Goal: Task Accomplishment & Management: Manage account settings

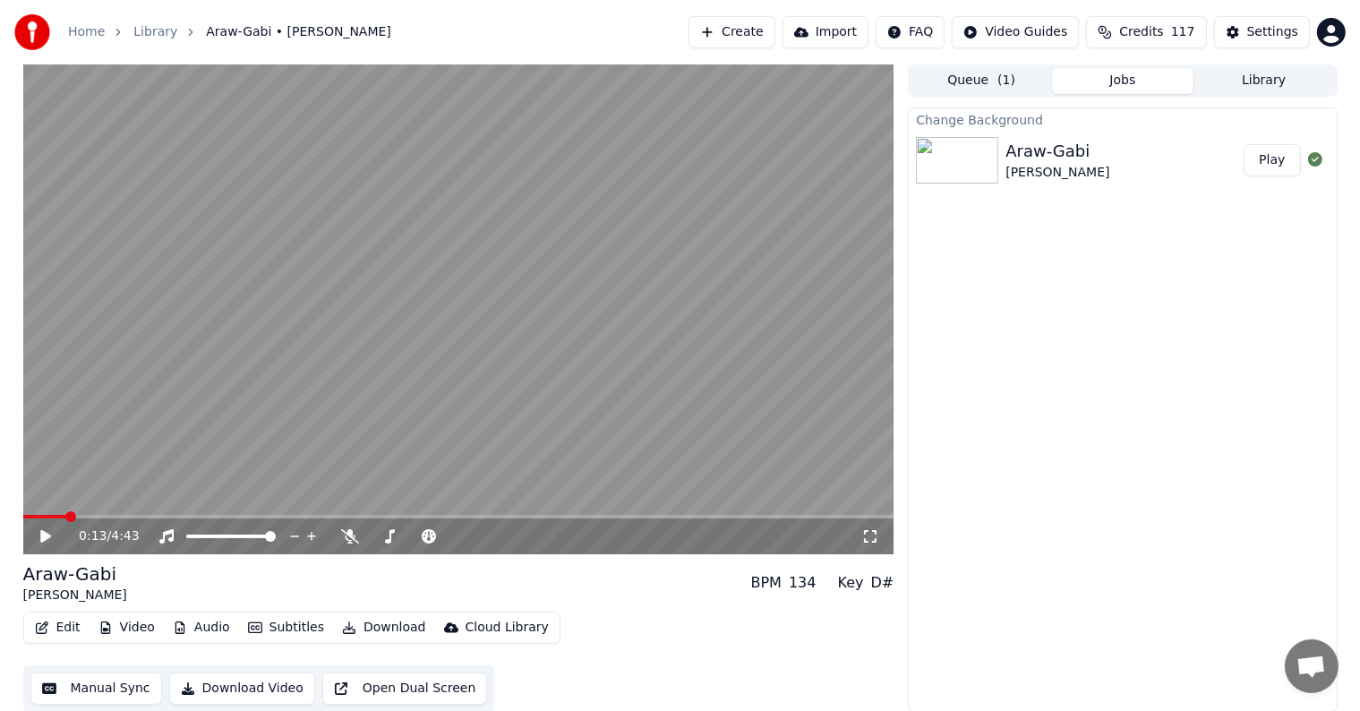
scroll to position [46, 0]
click at [1286, 162] on button "Play" at bounding box center [1272, 160] width 56 height 32
click at [50, 514] on video at bounding box center [458, 309] width 871 height 490
click at [53, 516] on span at bounding box center [458, 517] width 871 height 4
click at [66, 516] on span at bounding box center [458, 517] width 871 height 4
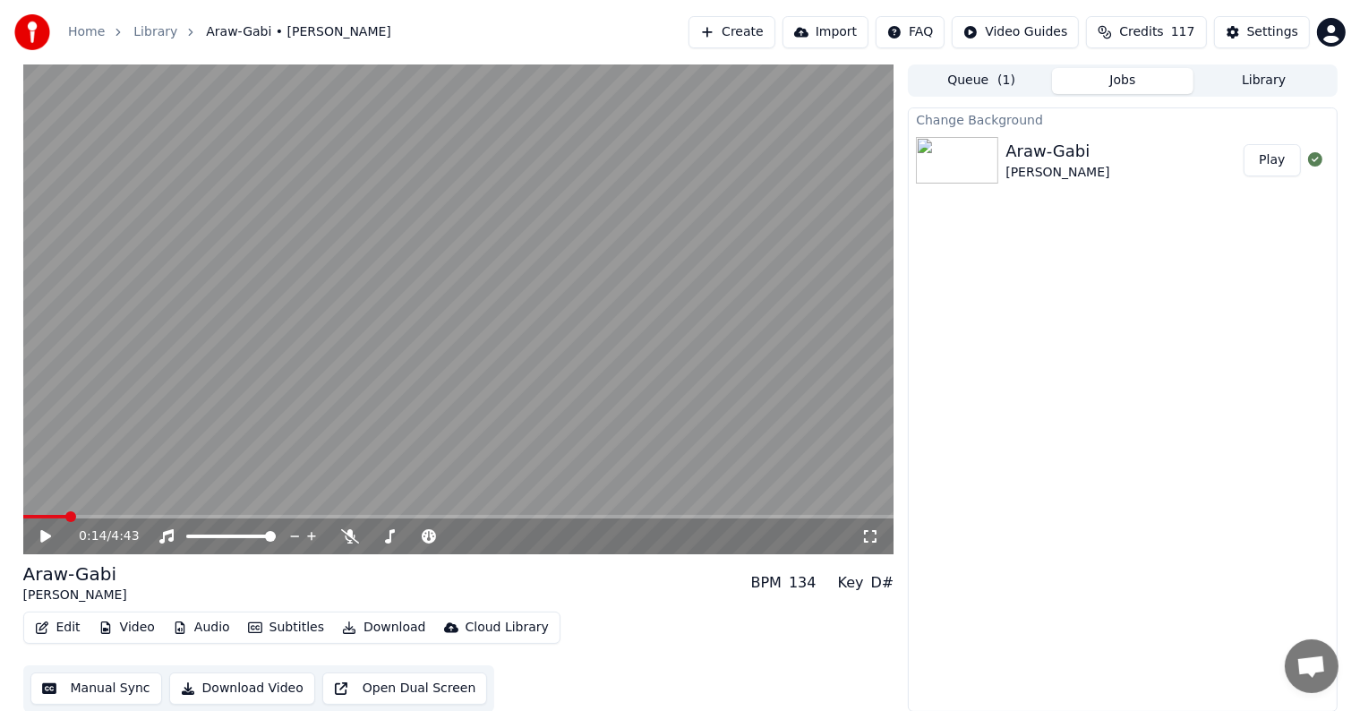
click at [77, 516] on span at bounding box center [458, 517] width 871 height 4
click at [90, 516] on span at bounding box center [458, 517] width 871 height 4
click at [99, 516] on span at bounding box center [95, 516] width 11 height 11
click at [114, 516] on span at bounding box center [458, 517] width 871 height 4
click at [126, 515] on span at bounding box center [458, 517] width 871 height 4
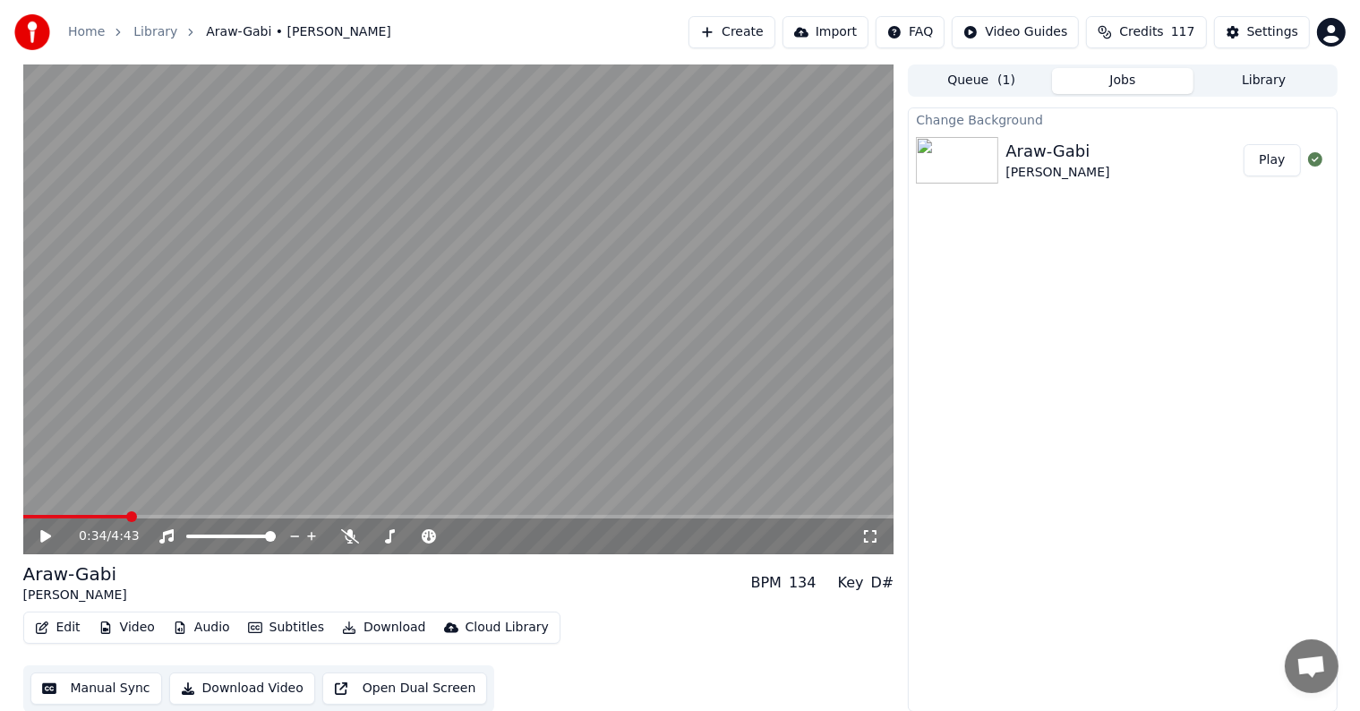
click at [142, 515] on span at bounding box center [458, 517] width 871 height 4
click at [154, 515] on span at bounding box center [458, 517] width 871 height 4
click at [172, 515] on span at bounding box center [458, 517] width 871 height 4
click at [184, 515] on span at bounding box center [458, 517] width 871 height 4
click at [208, 519] on span at bounding box center [458, 517] width 871 height 4
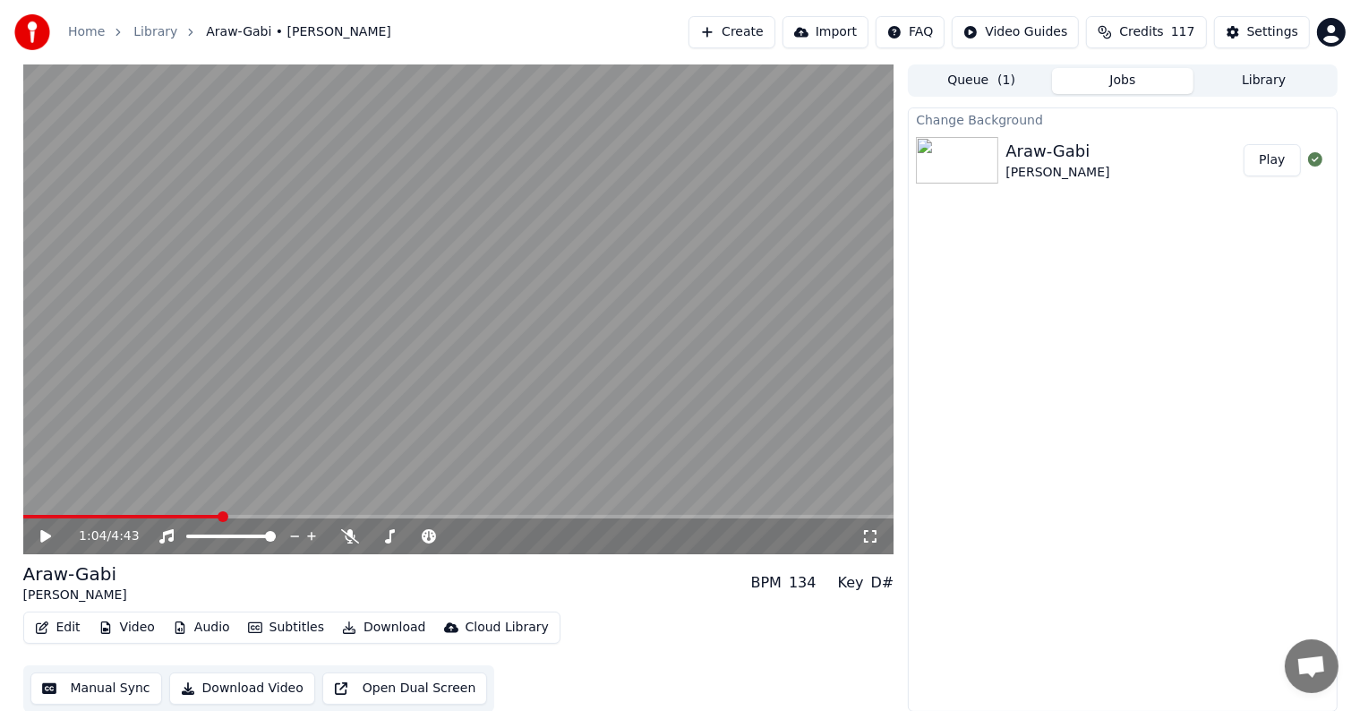
click at [219, 519] on span at bounding box center [458, 517] width 871 height 4
click at [236, 517] on span at bounding box center [458, 517] width 871 height 4
click at [225, 513] on video at bounding box center [458, 309] width 871 height 490
click at [220, 514] on video at bounding box center [458, 309] width 871 height 490
click at [216, 516] on span at bounding box center [130, 517] width 215 height 4
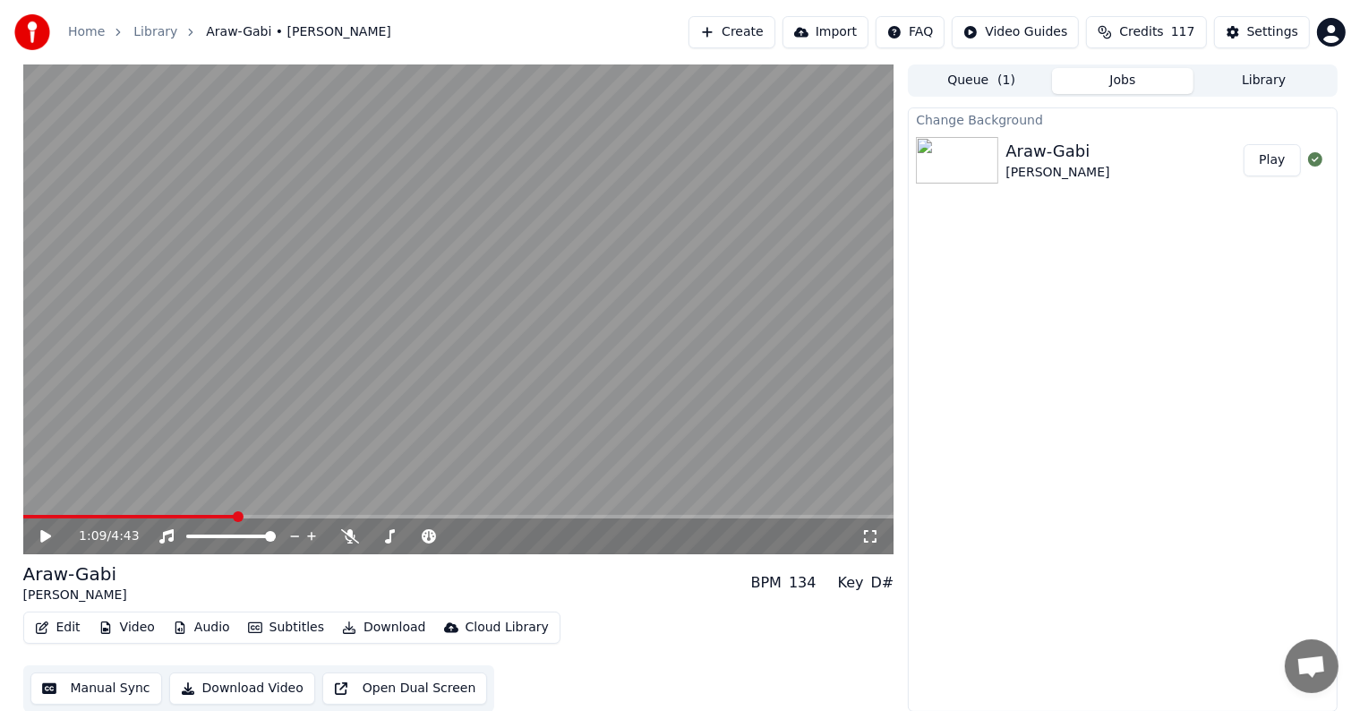
click at [236, 518] on span at bounding box center [458, 517] width 871 height 4
click at [249, 517] on span at bounding box center [458, 517] width 871 height 4
click at [257, 518] on span at bounding box center [253, 516] width 11 height 11
click at [268, 517] on span at bounding box center [458, 517] width 871 height 4
click at [278, 519] on span at bounding box center [458, 517] width 871 height 4
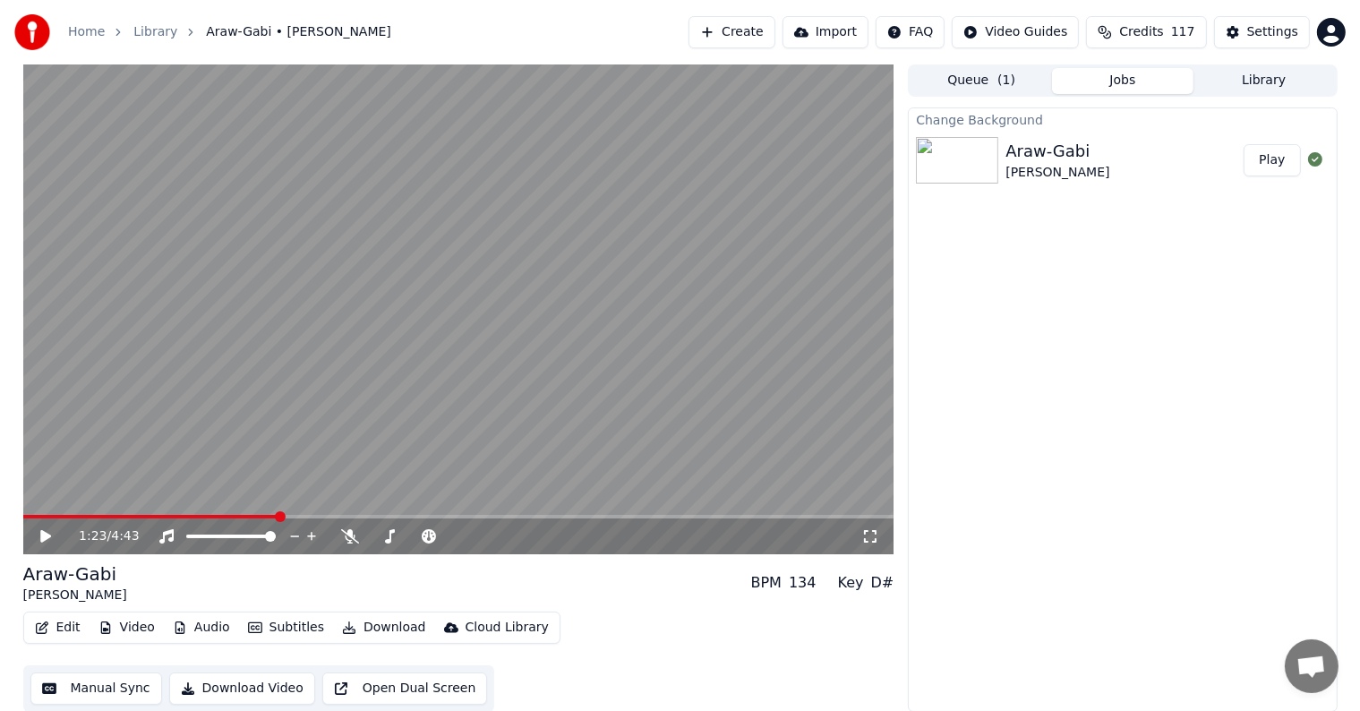
click at [287, 519] on span at bounding box center [458, 517] width 871 height 4
click at [295, 519] on span at bounding box center [295, 516] width 11 height 11
click at [305, 519] on div "1:29 / 4:43" at bounding box center [458, 537] width 871 height 36
click at [323, 519] on div "1:29 / 4:43" at bounding box center [458, 537] width 871 height 36
click at [330, 519] on div "1:29 / 4:43" at bounding box center [458, 537] width 871 height 36
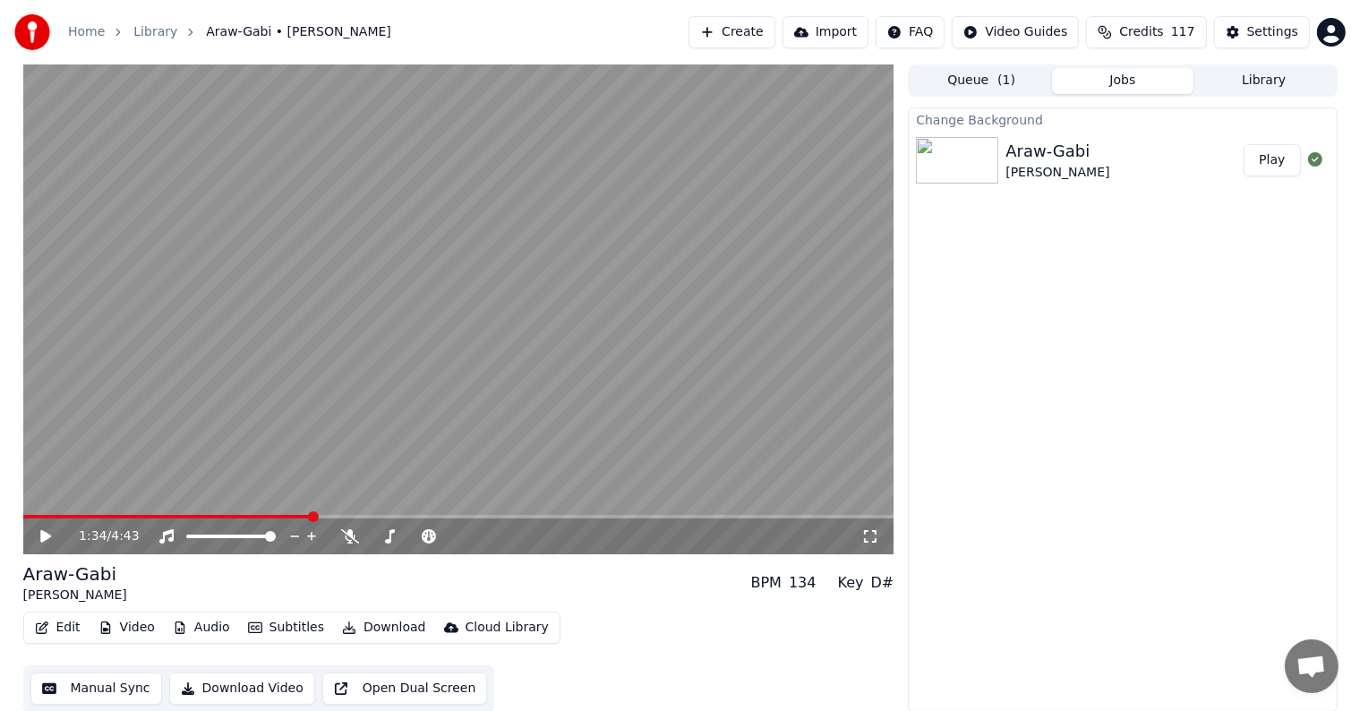
click at [312, 517] on span at bounding box center [458, 517] width 871 height 4
click at [320, 516] on span at bounding box center [458, 517] width 871 height 4
click at [330, 517] on span at bounding box center [458, 517] width 871 height 4
click at [340, 518] on span at bounding box center [458, 517] width 871 height 4
click at [356, 519] on span at bounding box center [458, 517] width 871 height 4
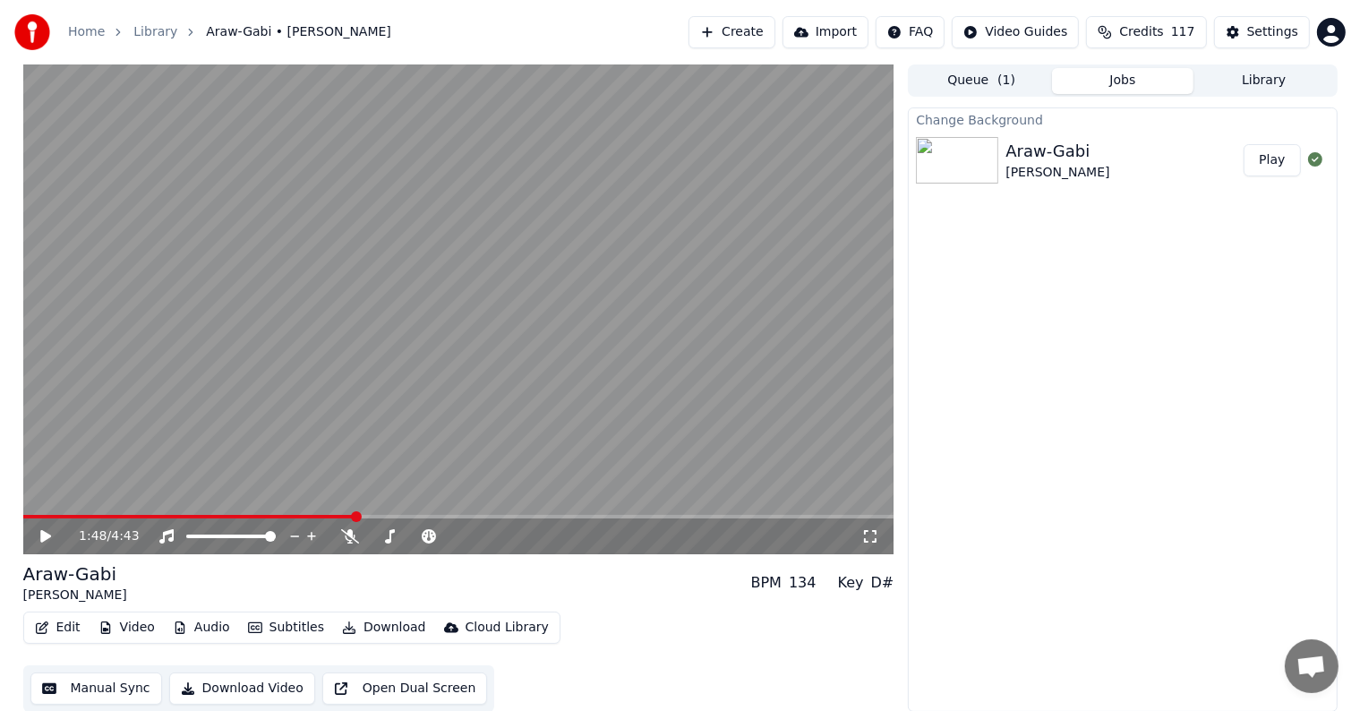
click at [369, 519] on div "1:48 / 4:43" at bounding box center [458, 537] width 871 height 36
click at [373, 518] on span at bounding box center [458, 517] width 871 height 4
click at [382, 515] on span at bounding box center [458, 517] width 871 height 4
click at [398, 519] on span at bounding box center [458, 517] width 871 height 4
click at [412, 519] on div "2:02 / 4:43" at bounding box center [458, 537] width 871 height 36
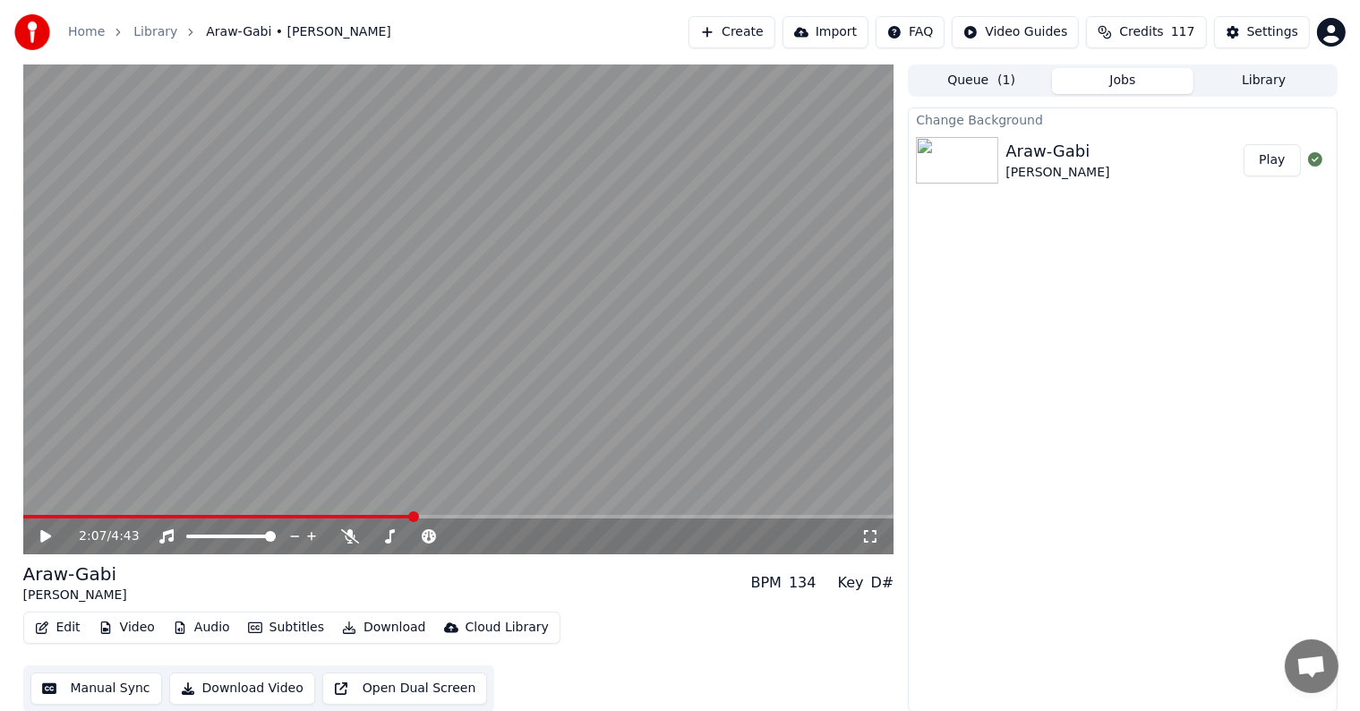
click at [414, 517] on span at bounding box center [458, 517] width 871 height 4
click at [422, 516] on span at bounding box center [458, 517] width 871 height 4
click at [427, 516] on span at bounding box center [423, 516] width 11 height 11
click at [441, 516] on span at bounding box center [458, 517] width 871 height 4
click at [456, 519] on div "2:16 / 4:43" at bounding box center [458, 537] width 871 height 36
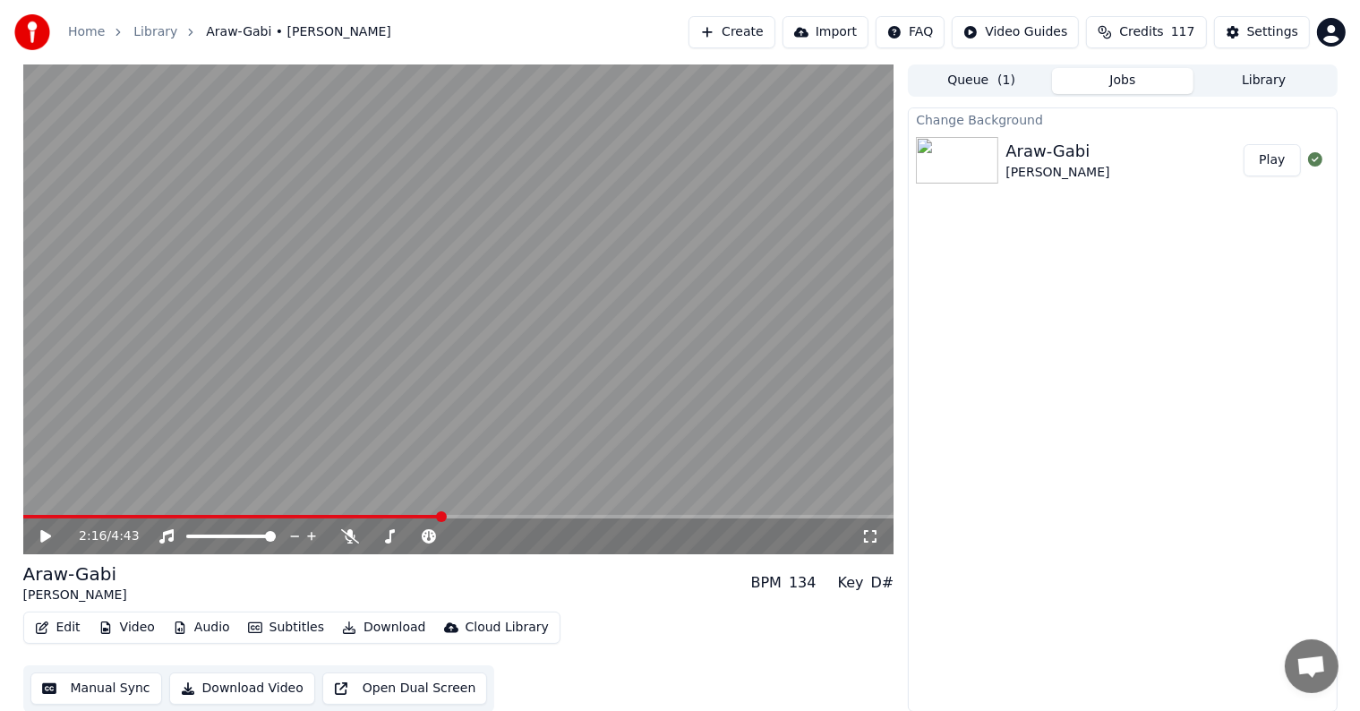
click at [457, 517] on span at bounding box center [458, 517] width 871 height 4
click at [466, 516] on span at bounding box center [458, 517] width 871 height 4
click at [471, 516] on span at bounding box center [465, 516] width 11 height 11
click at [483, 517] on span at bounding box center [458, 517] width 871 height 4
click at [491, 517] on span at bounding box center [458, 517] width 871 height 4
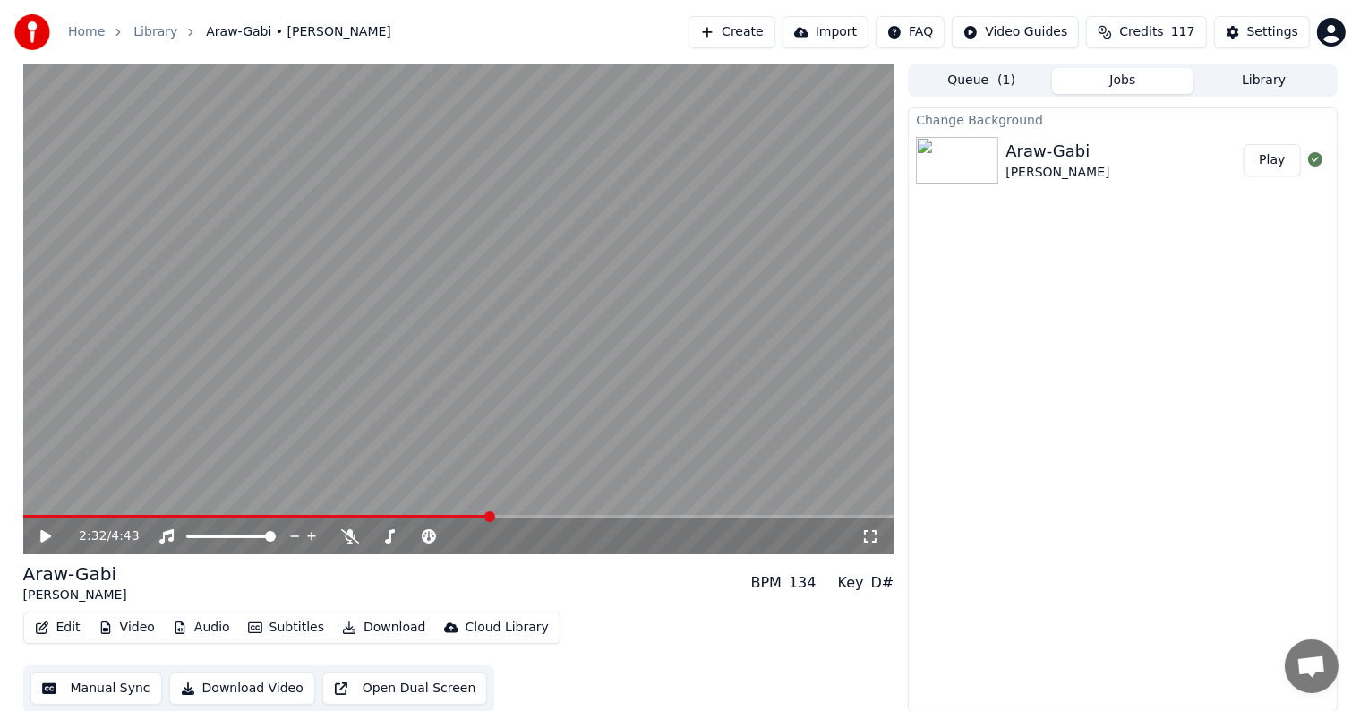
click at [459, 519] on div "2:32 / 4:43" at bounding box center [458, 537] width 871 height 36
click at [451, 515] on span at bounding box center [238, 517] width 431 height 4
click at [437, 514] on video at bounding box center [458, 309] width 871 height 490
click at [80, 684] on button "Manual Sync" at bounding box center [96, 689] width 132 height 32
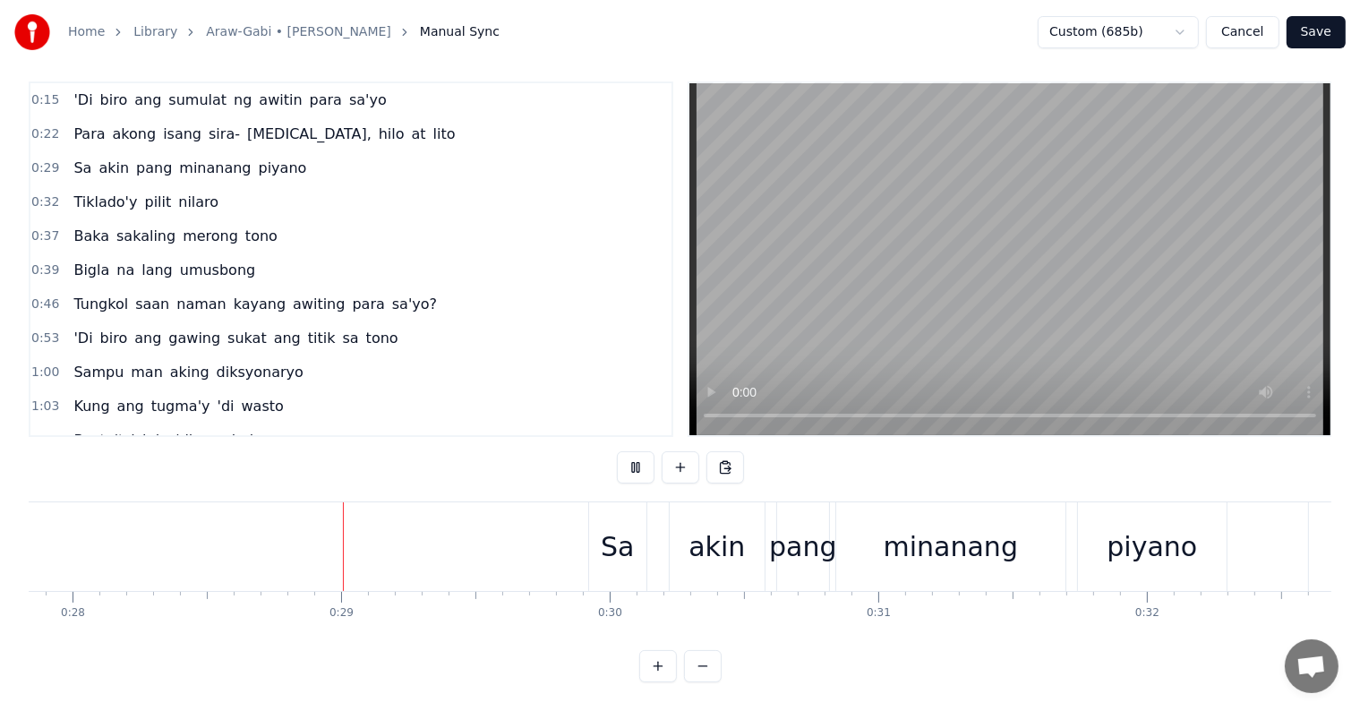
scroll to position [0, 7513]
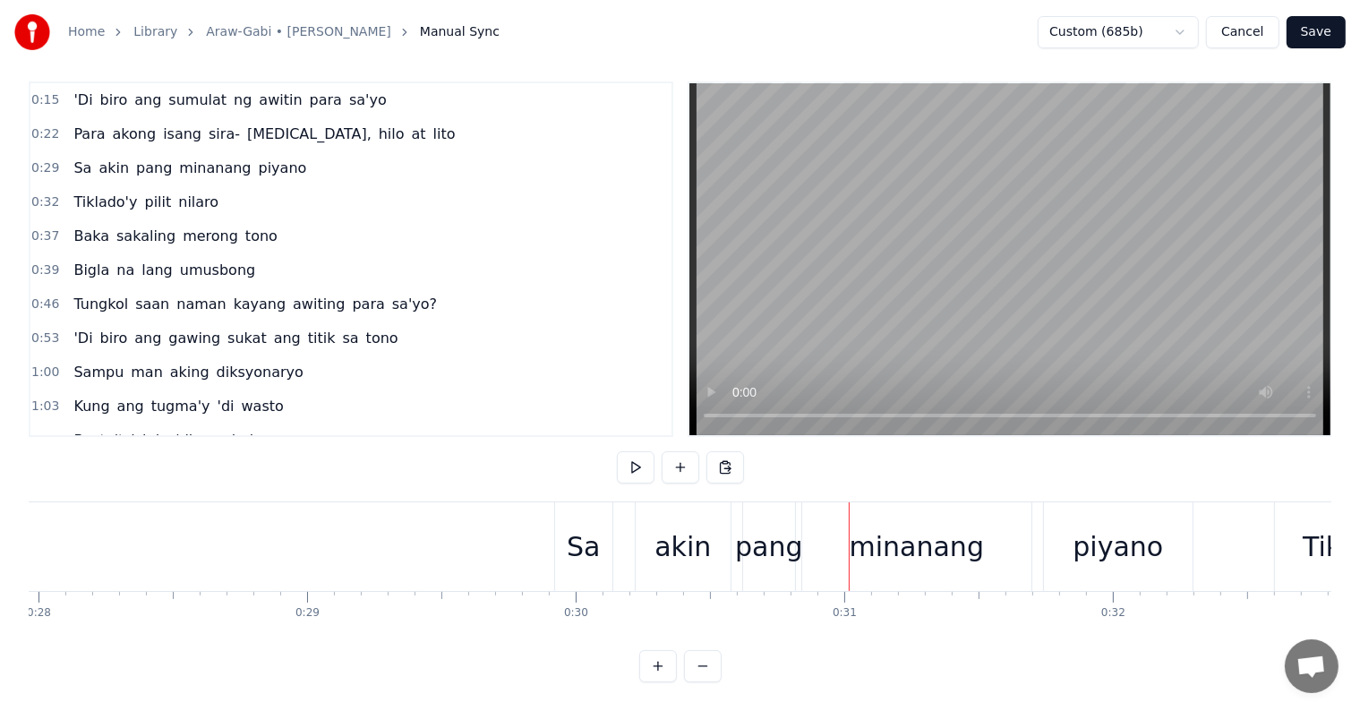
click at [570, 538] on div "Sa" at bounding box center [583, 547] width 33 height 40
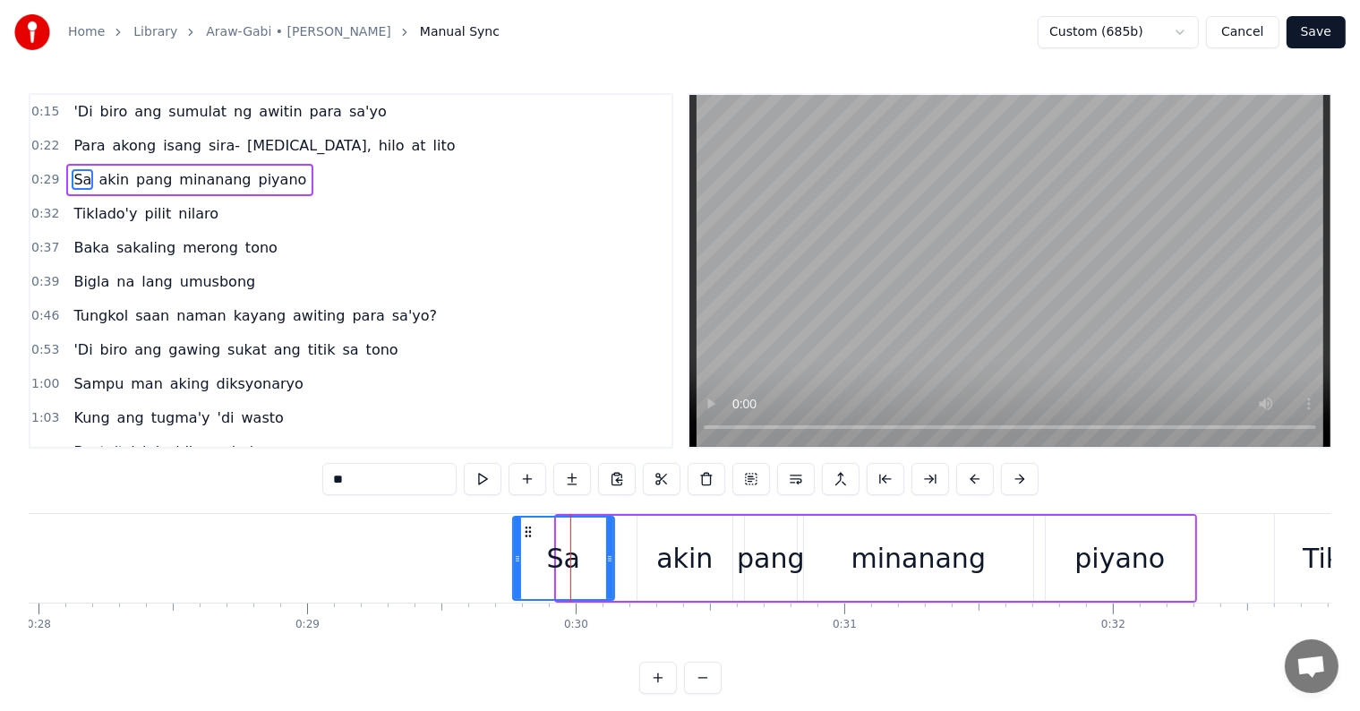
drag, startPoint x: 556, startPoint y: 536, endPoint x: 510, endPoint y: 519, distance: 49.3
click at [514, 522] on div at bounding box center [517, 558] width 7 height 81
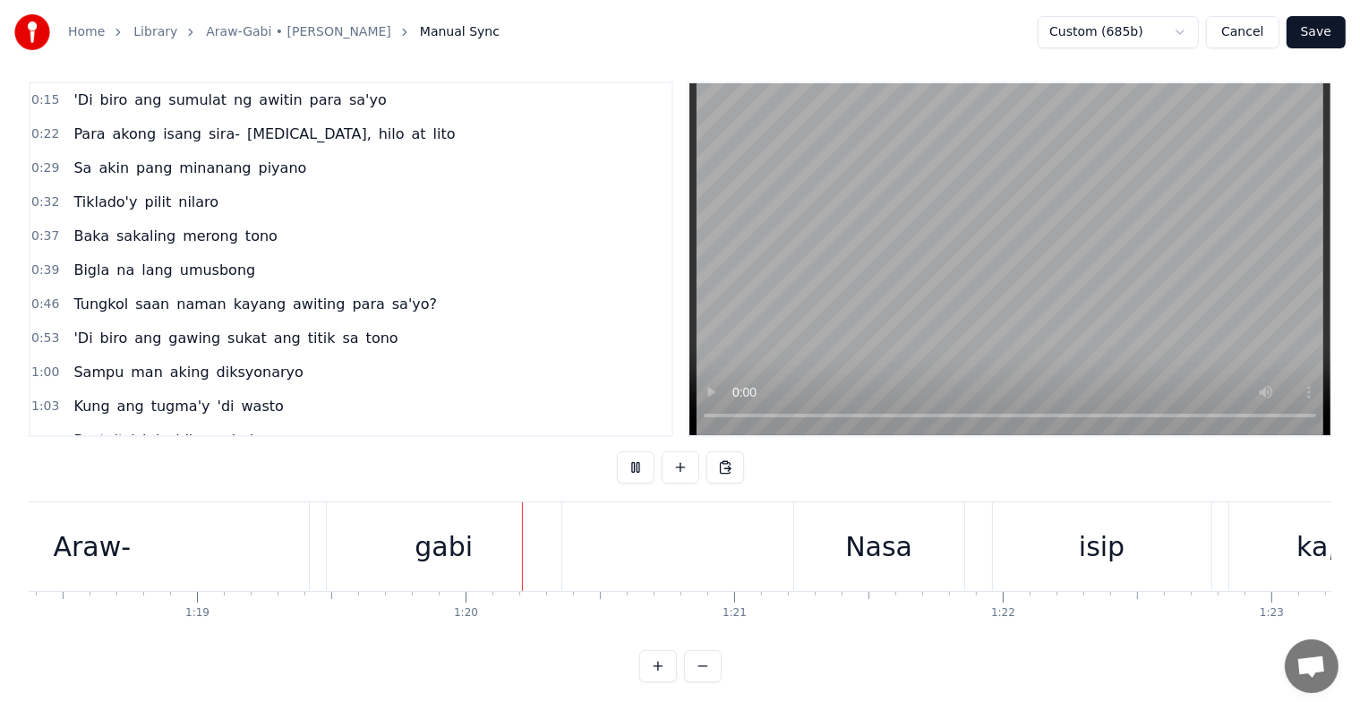
scroll to position [0, 21307]
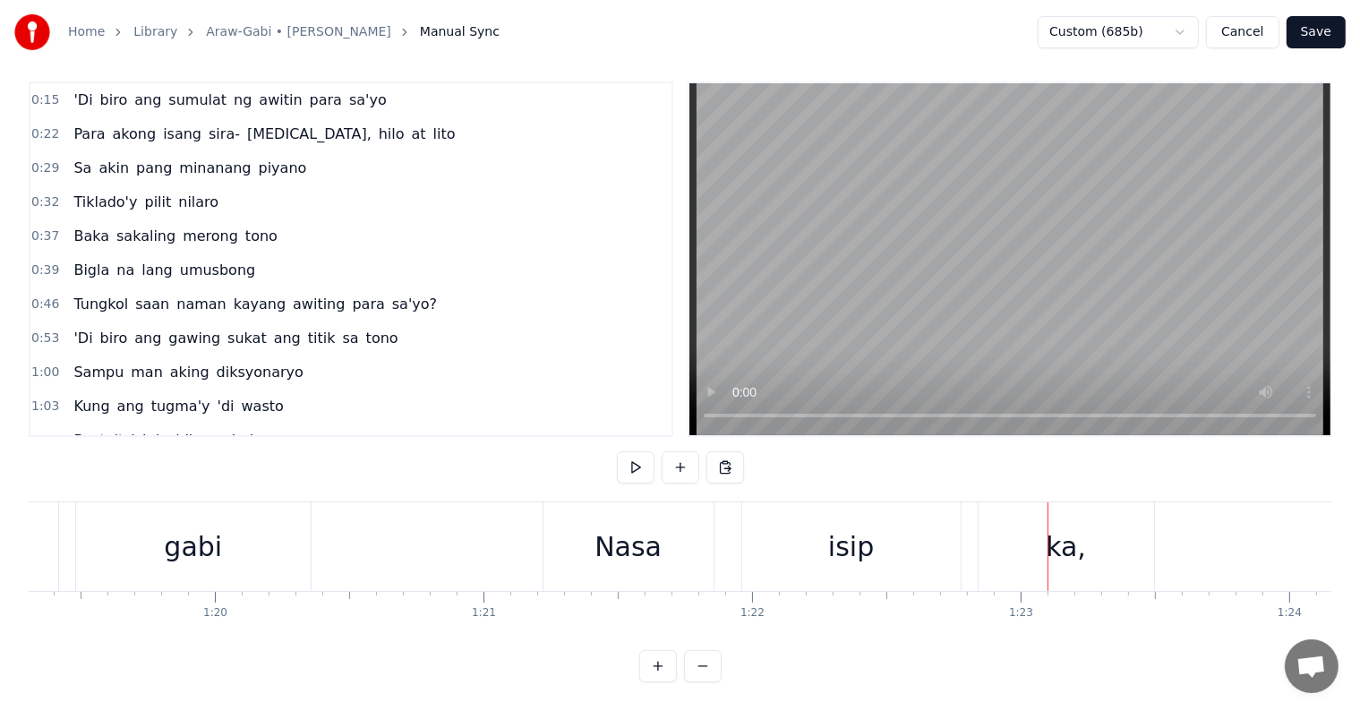
click at [576, 512] on div "Nasa" at bounding box center [629, 546] width 170 height 89
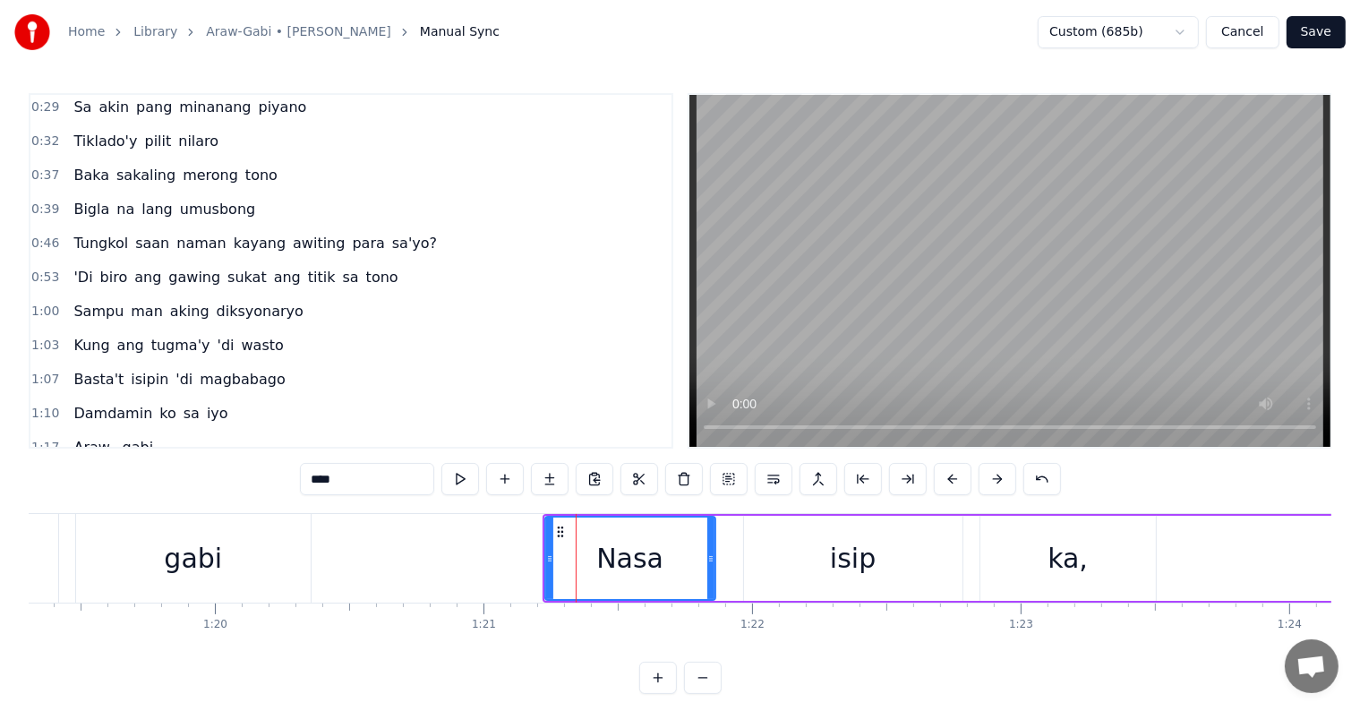
scroll to position [269, 0]
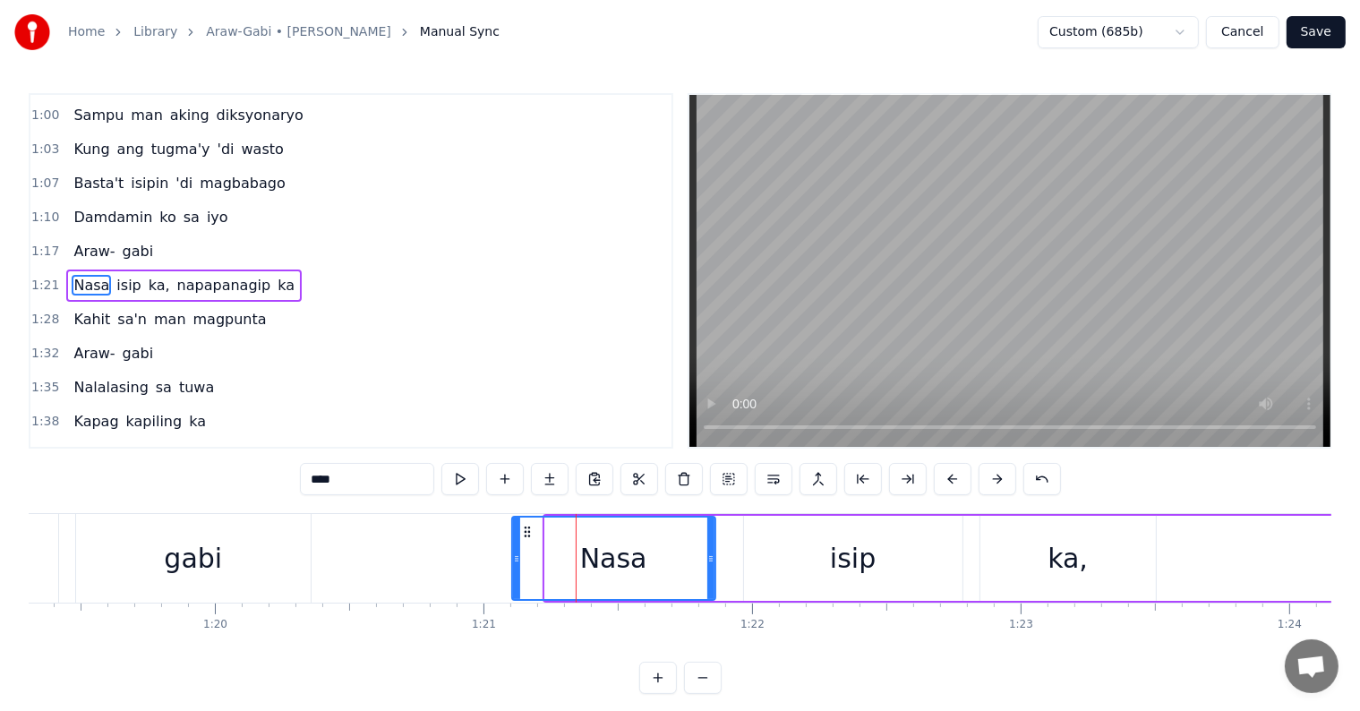
drag, startPoint x: 545, startPoint y: 541, endPoint x: 512, endPoint y: 532, distance: 34.3
click at [513, 532] on div at bounding box center [516, 558] width 7 height 81
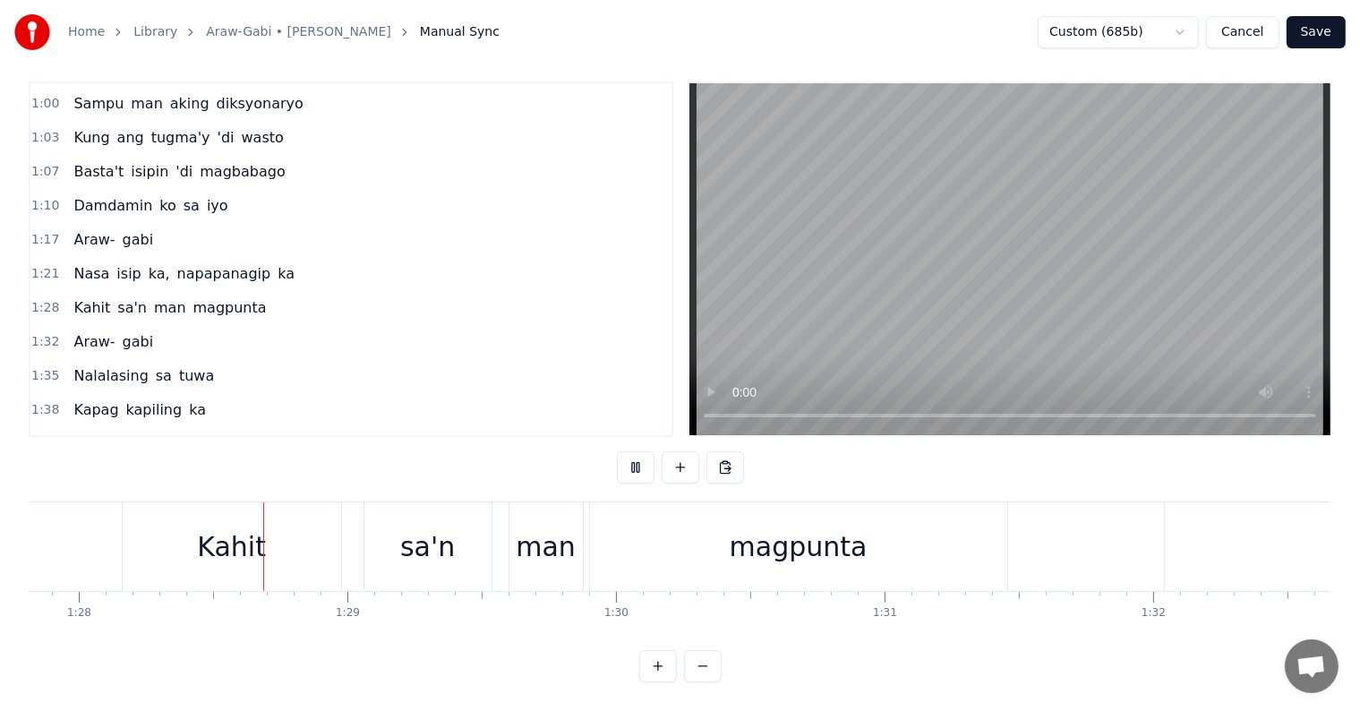
scroll to position [0, 23594]
click at [1085, 193] on video at bounding box center [1010, 259] width 641 height 352
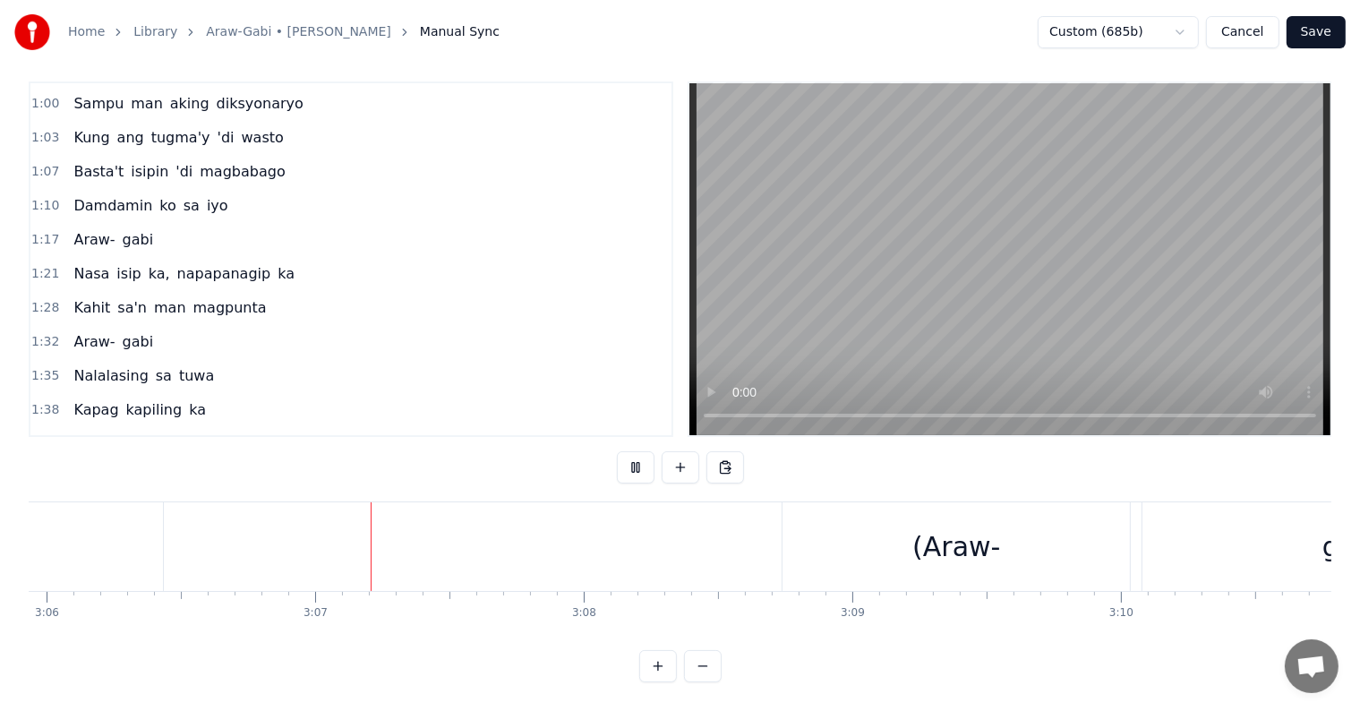
scroll to position [0, 50026]
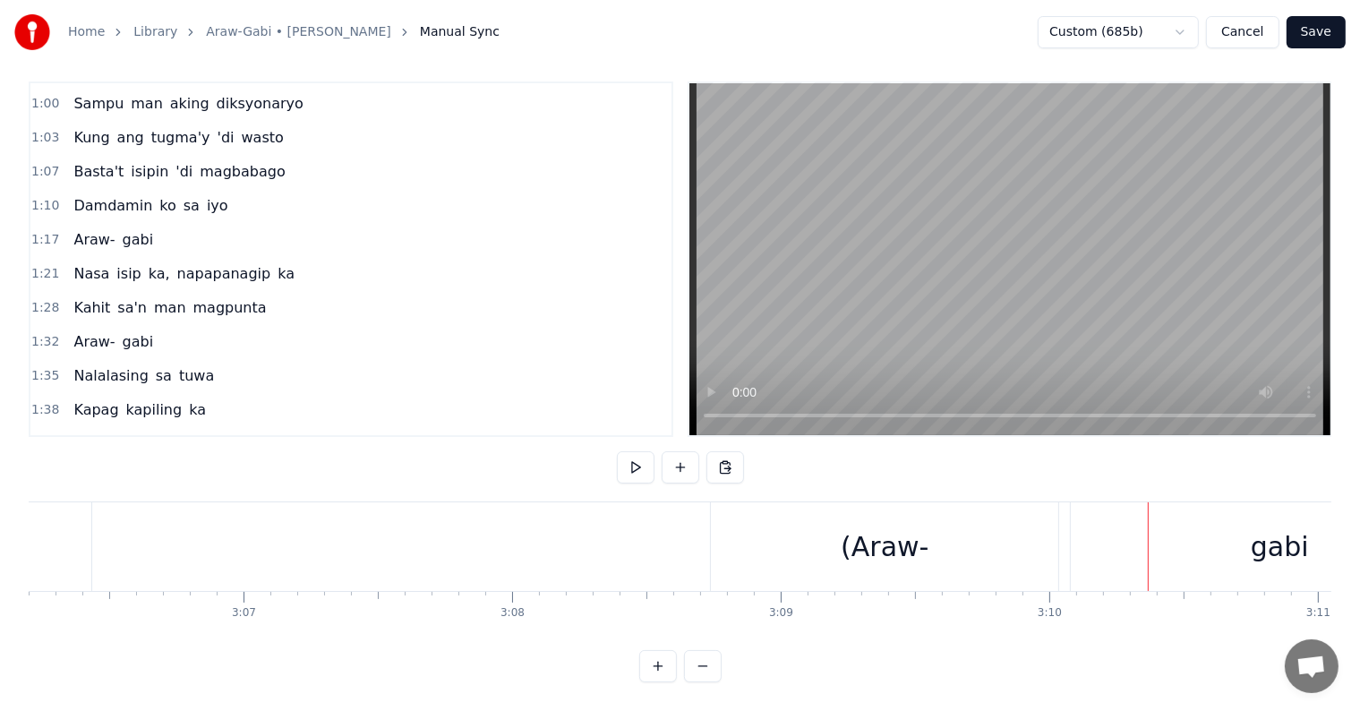
click at [937, 551] on div "(Araw-" at bounding box center [884, 546] width 347 height 89
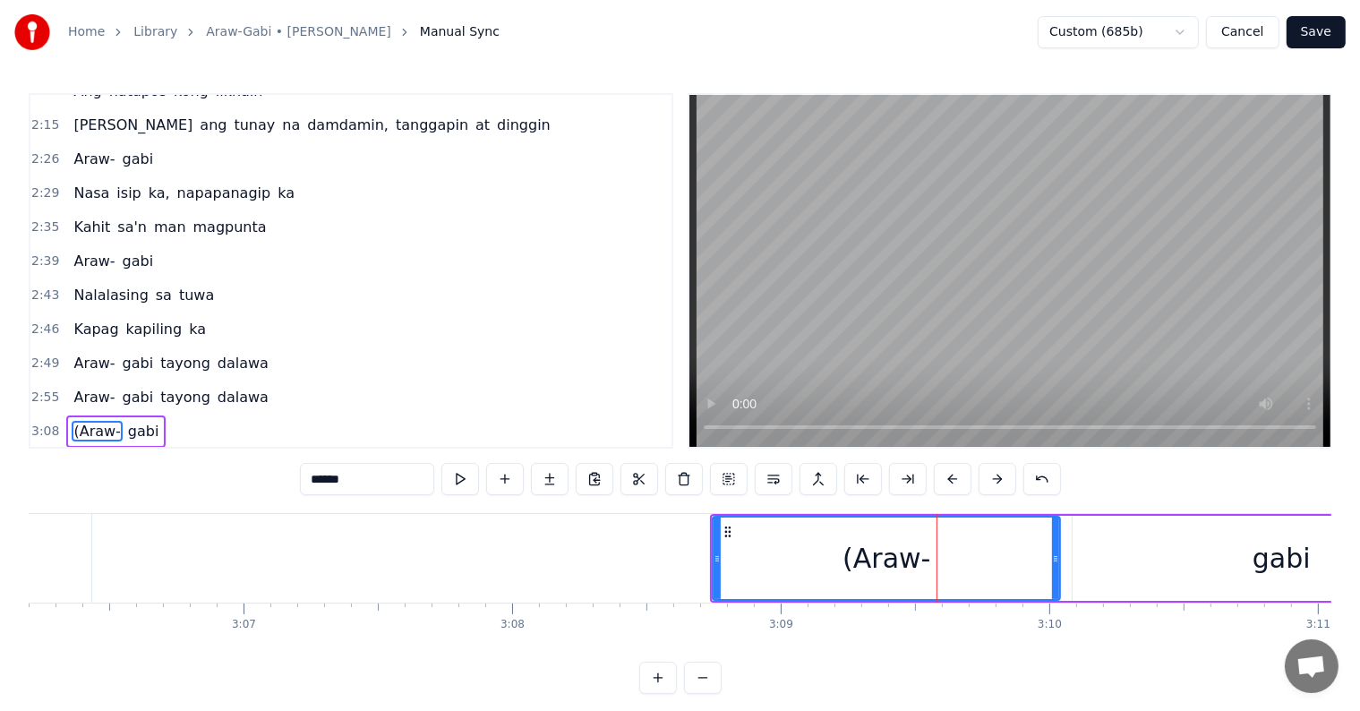
scroll to position [960, 0]
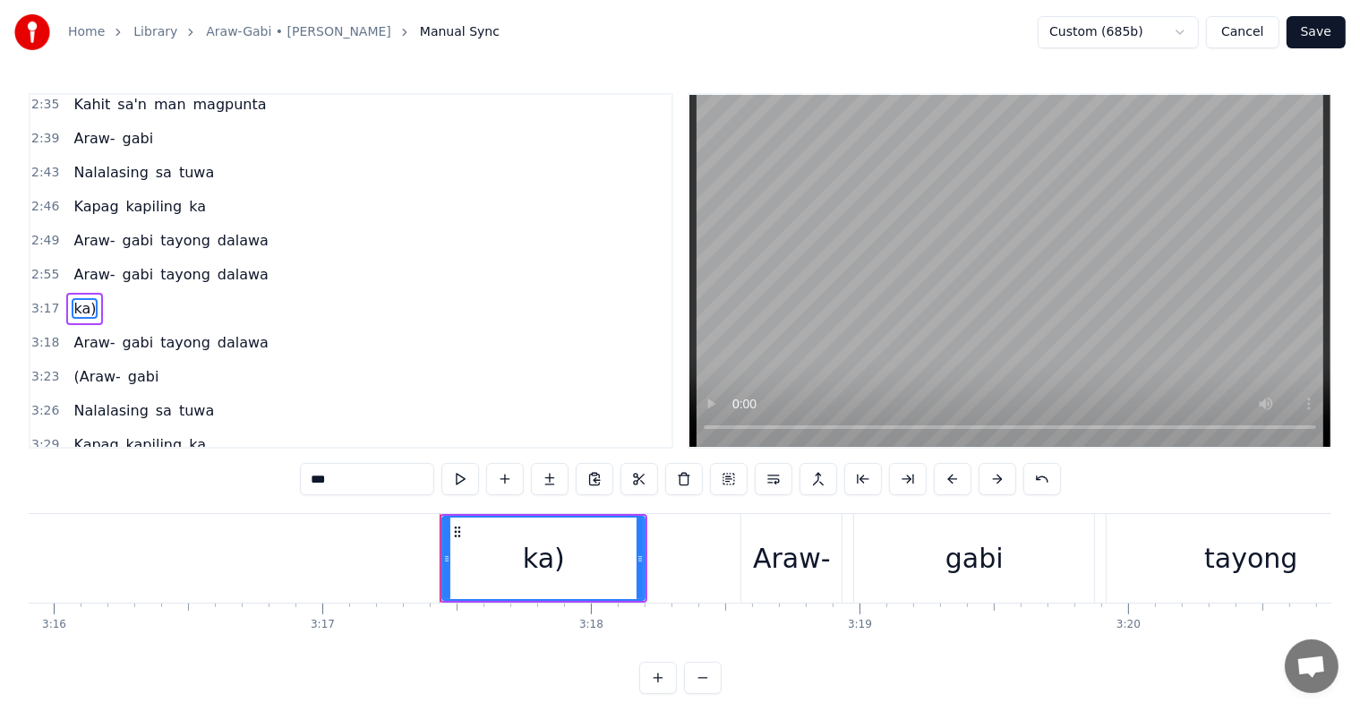
type input "*****"
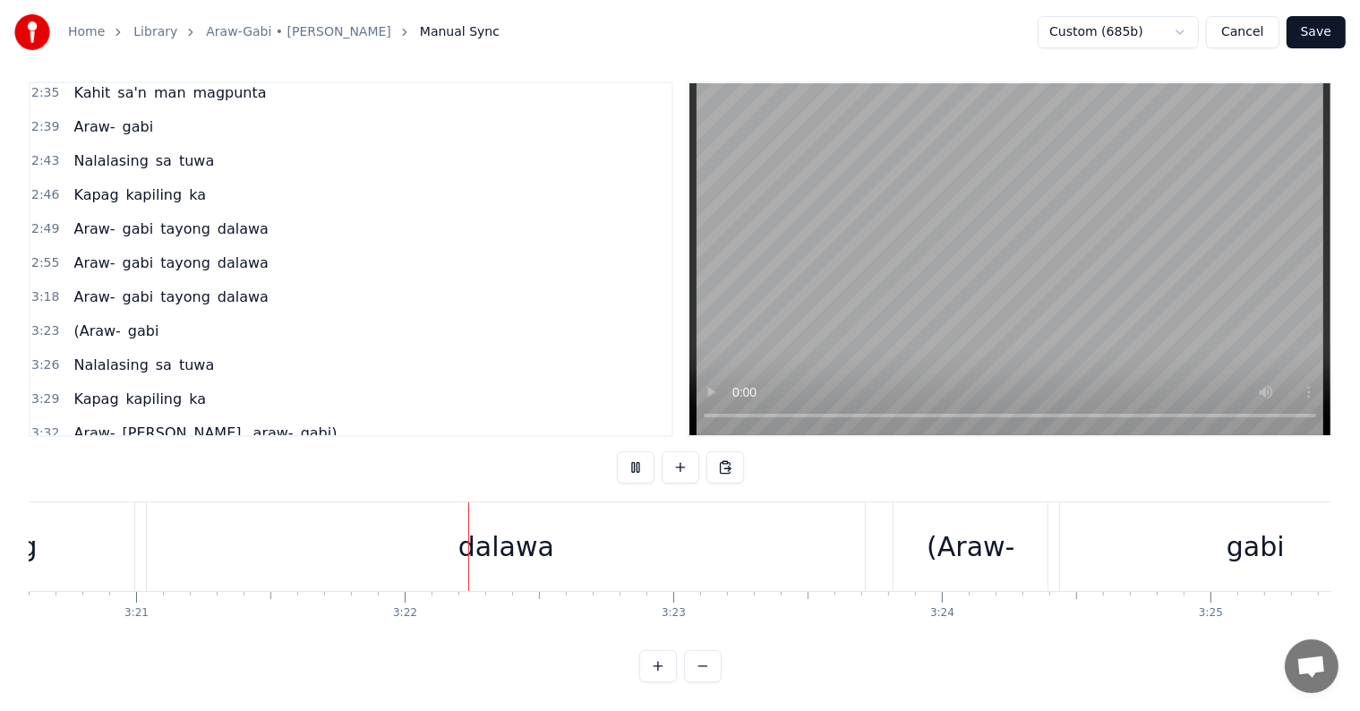
scroll to position [0, 54110]
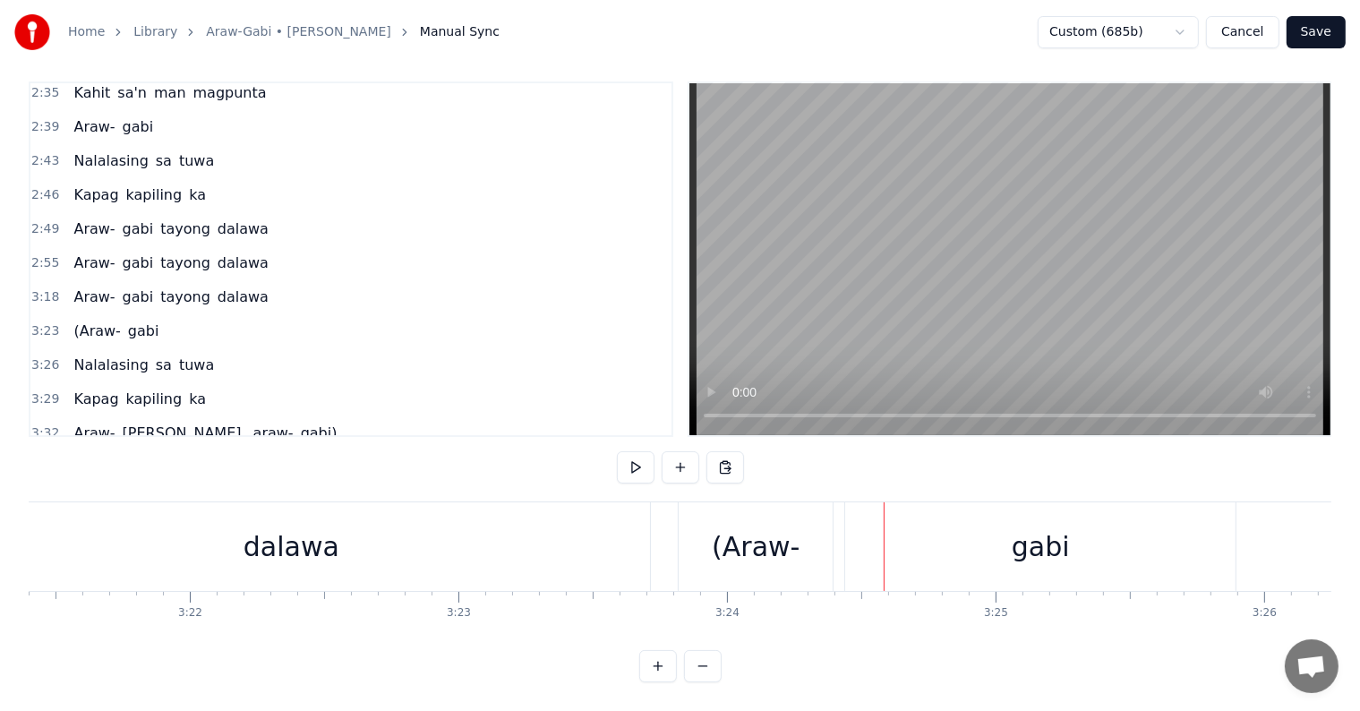
click at [783, 527] on div "(Araw-" at bounding box center [756, 547] width 88 height 40
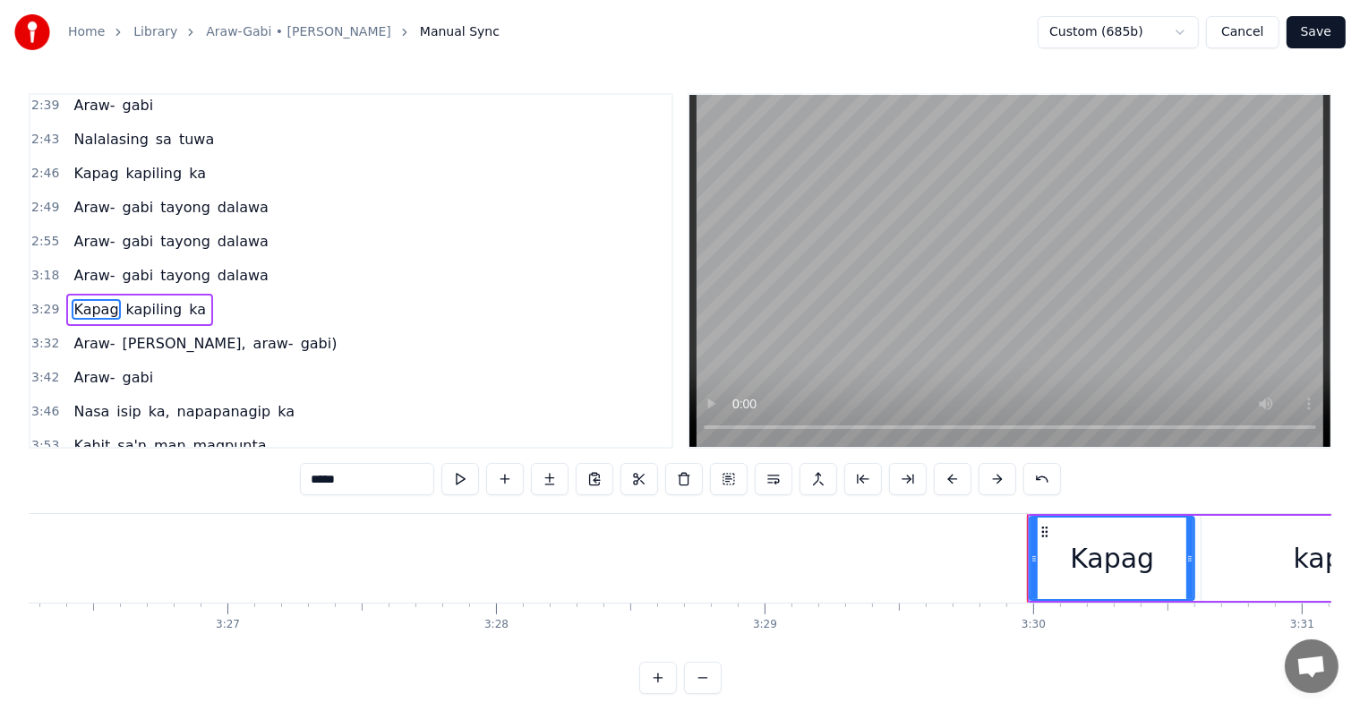
scroll to position [0, 55421]
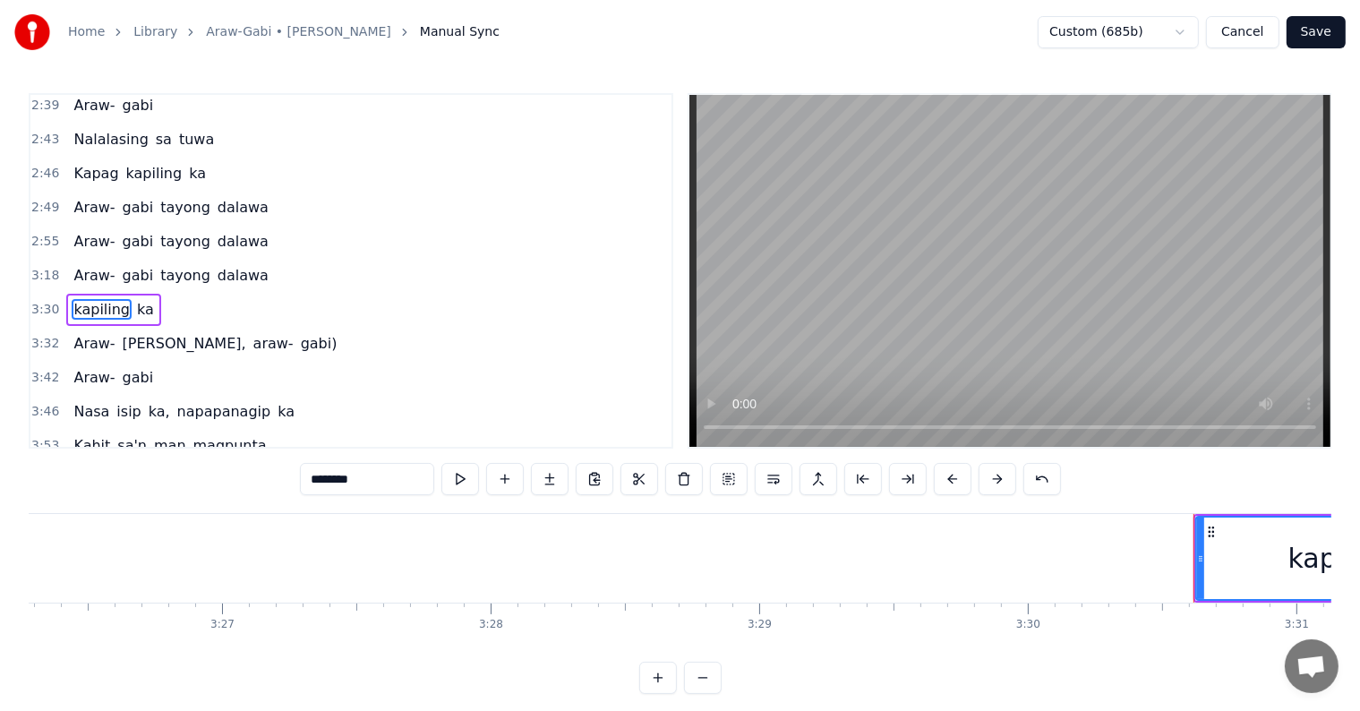
type input "**"
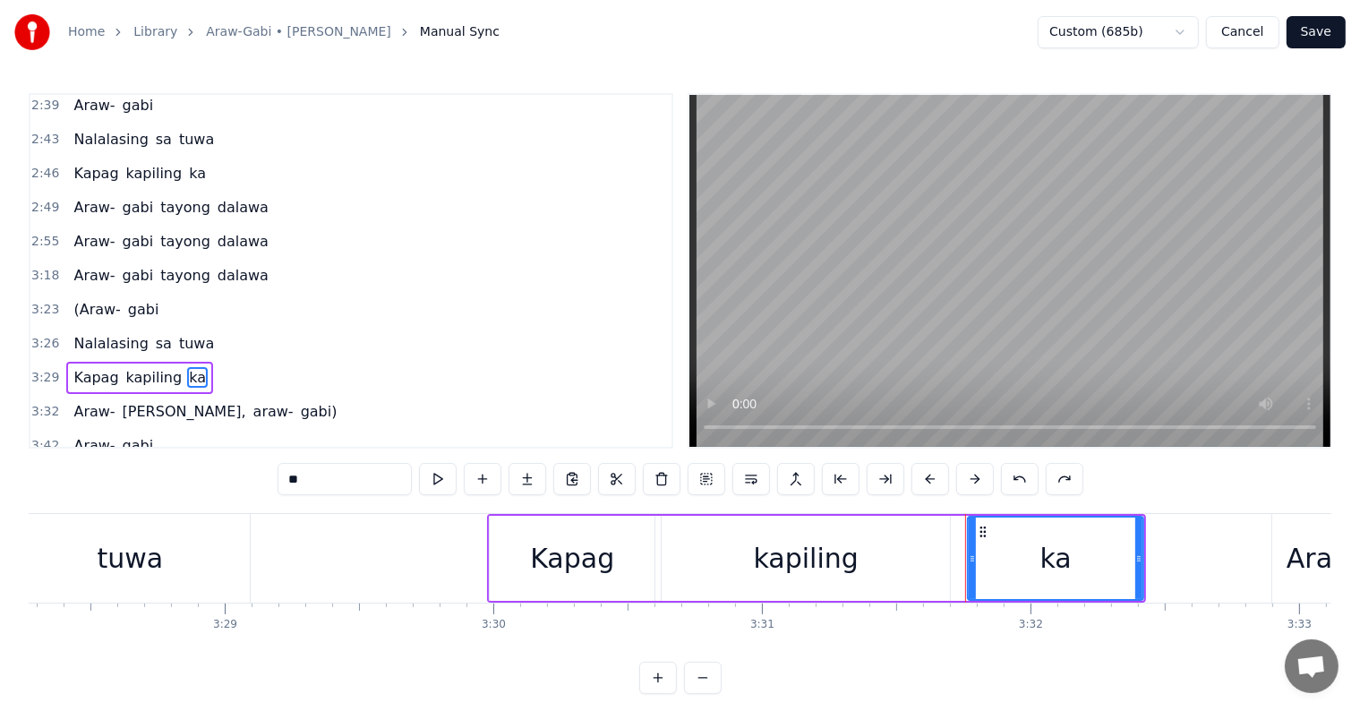
scroll to position [0, 55656]
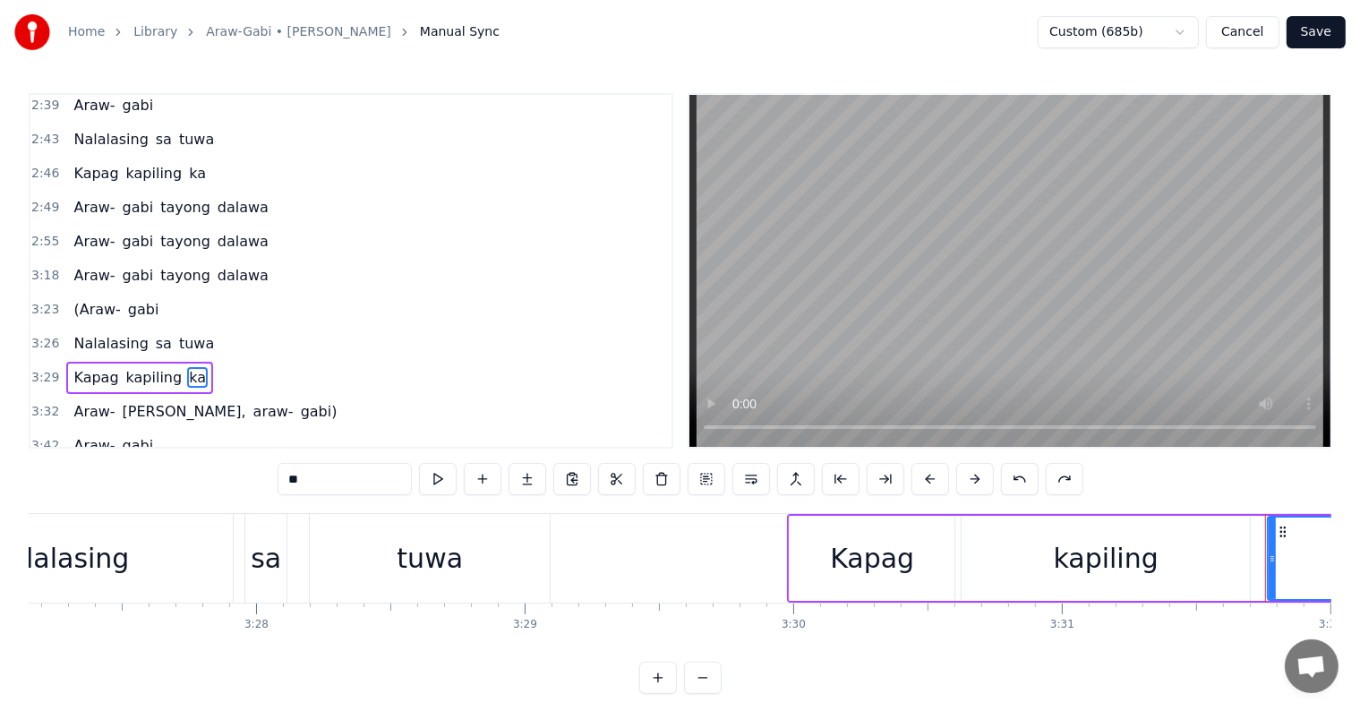
click at [332, 259] on div "3:18 Araw- [PERSON_NAME]" at bounding box center [350, 276] width 641 height 34
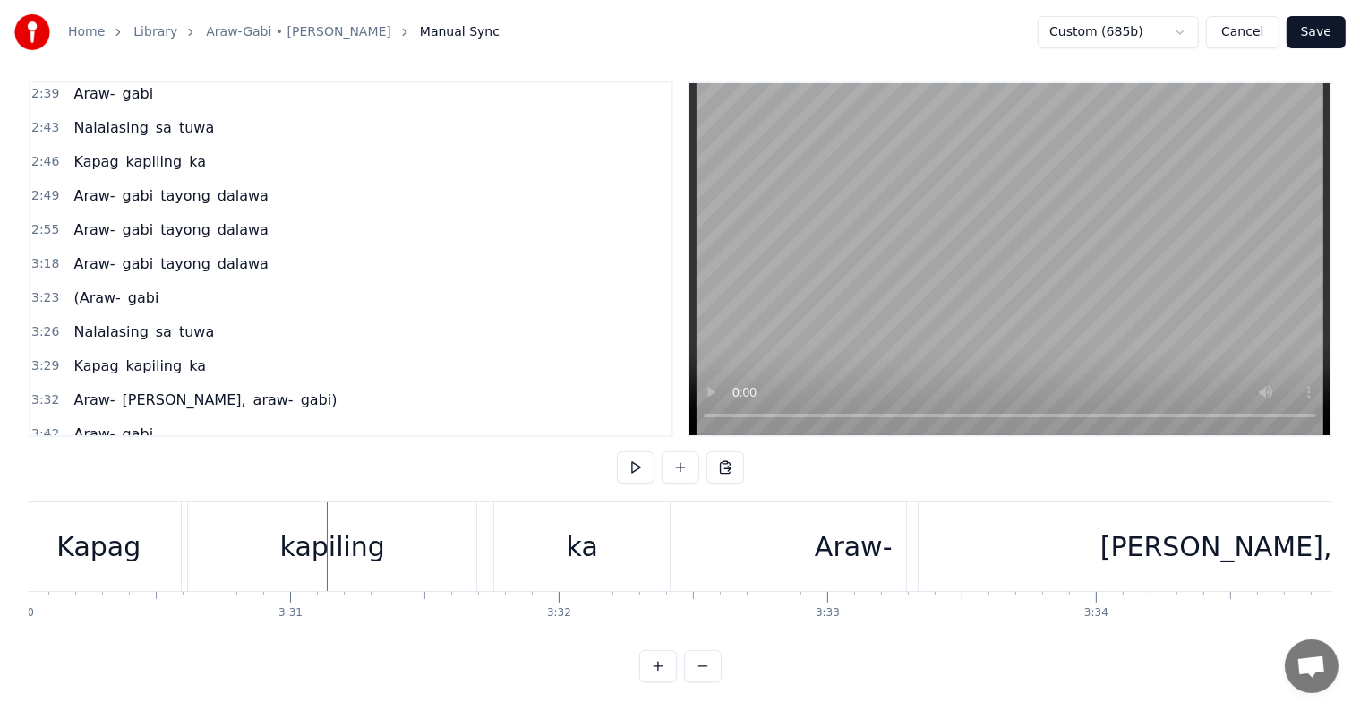
scroll to position [0, 56636]
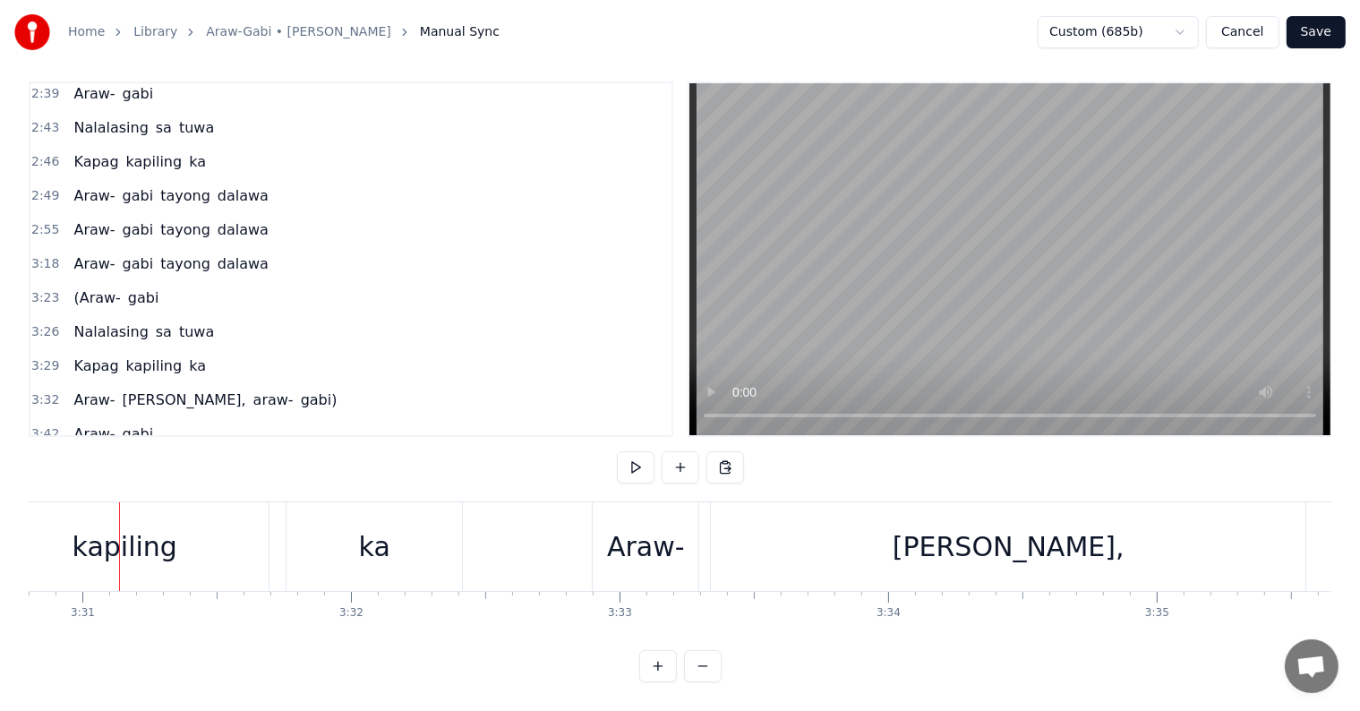
click at [83, 287] on span "(Araw-" at bounding box center [97, 297] width 50 height 21
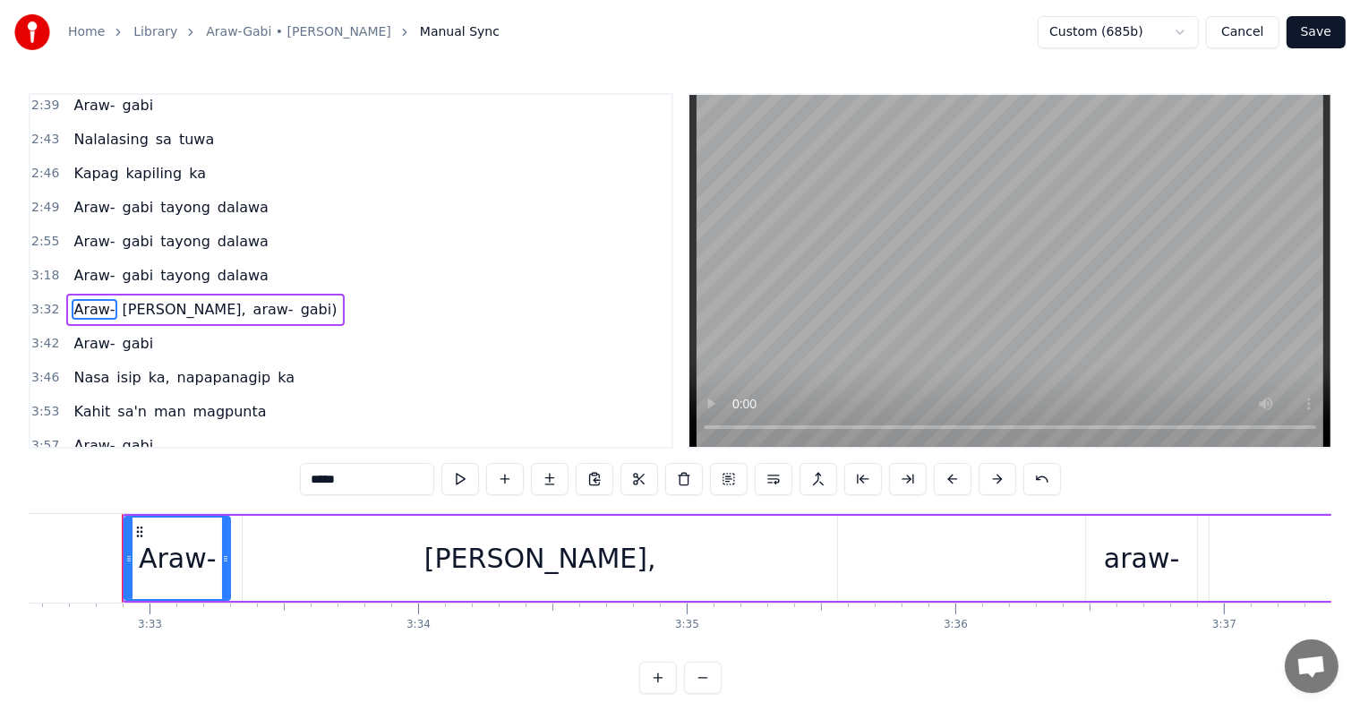
scroll to position [0, 57109]
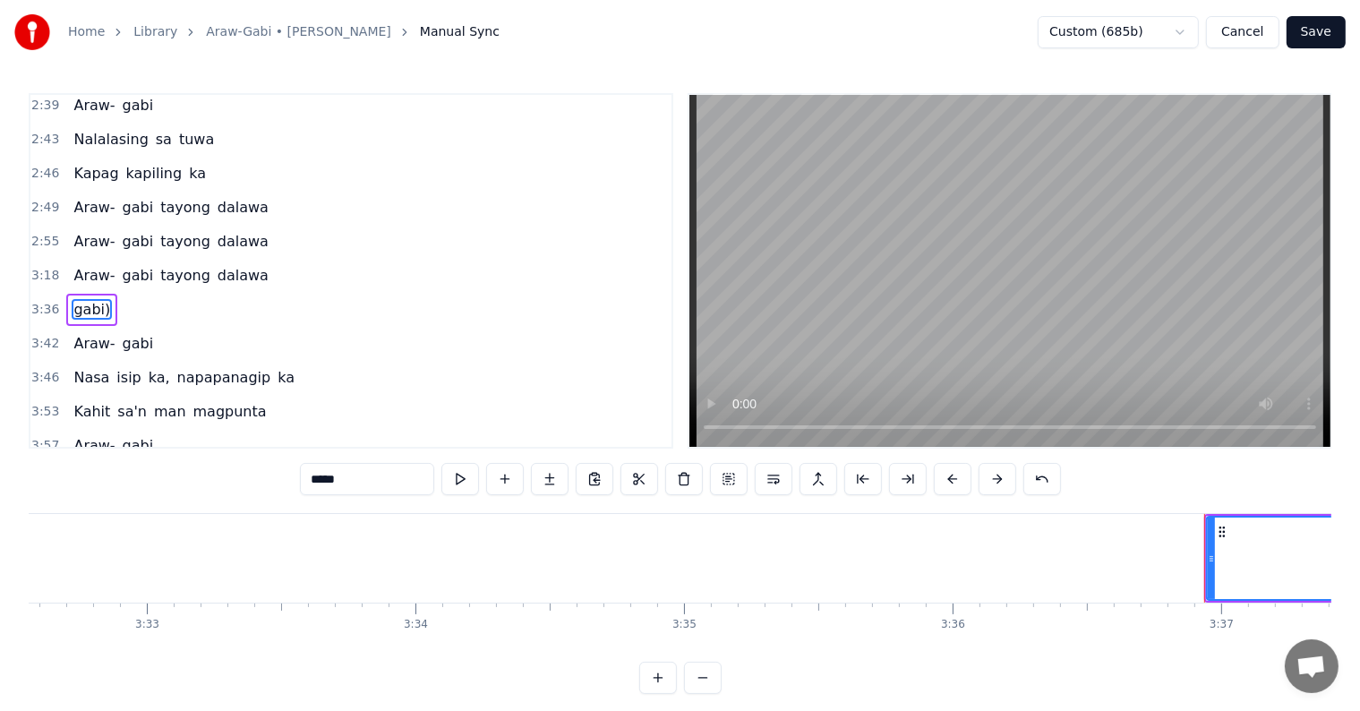
type input "*****"
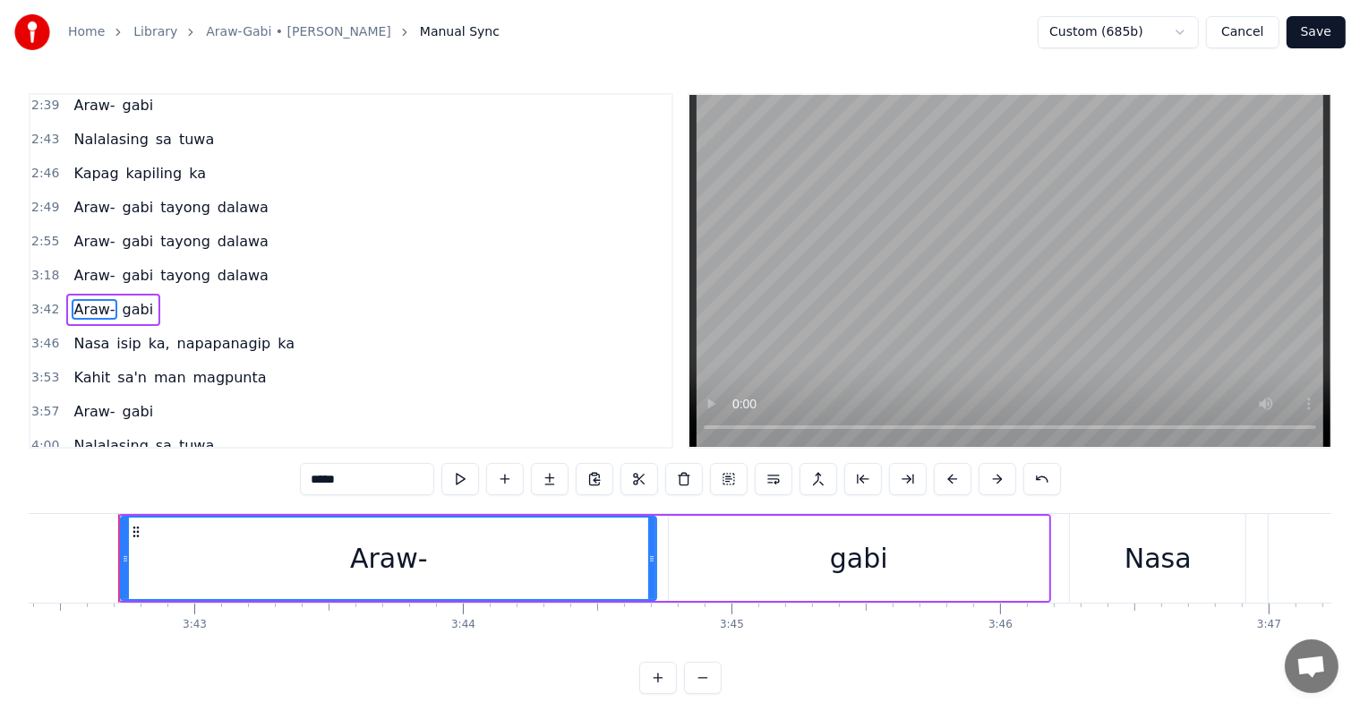
scroll to position [904, 0]
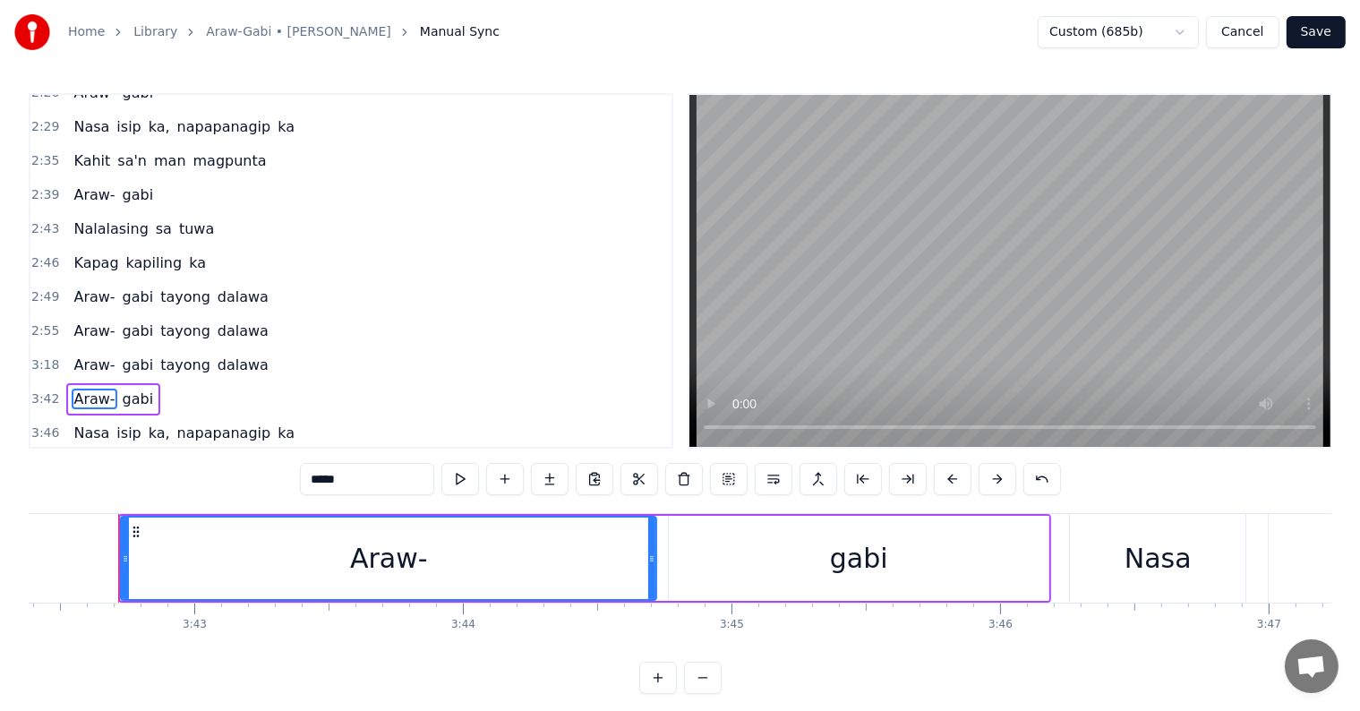
click at [259, 144] on div "2:35 Kahit sa'n man magpunta" at bounding box center [350, 161] width 641 height 34
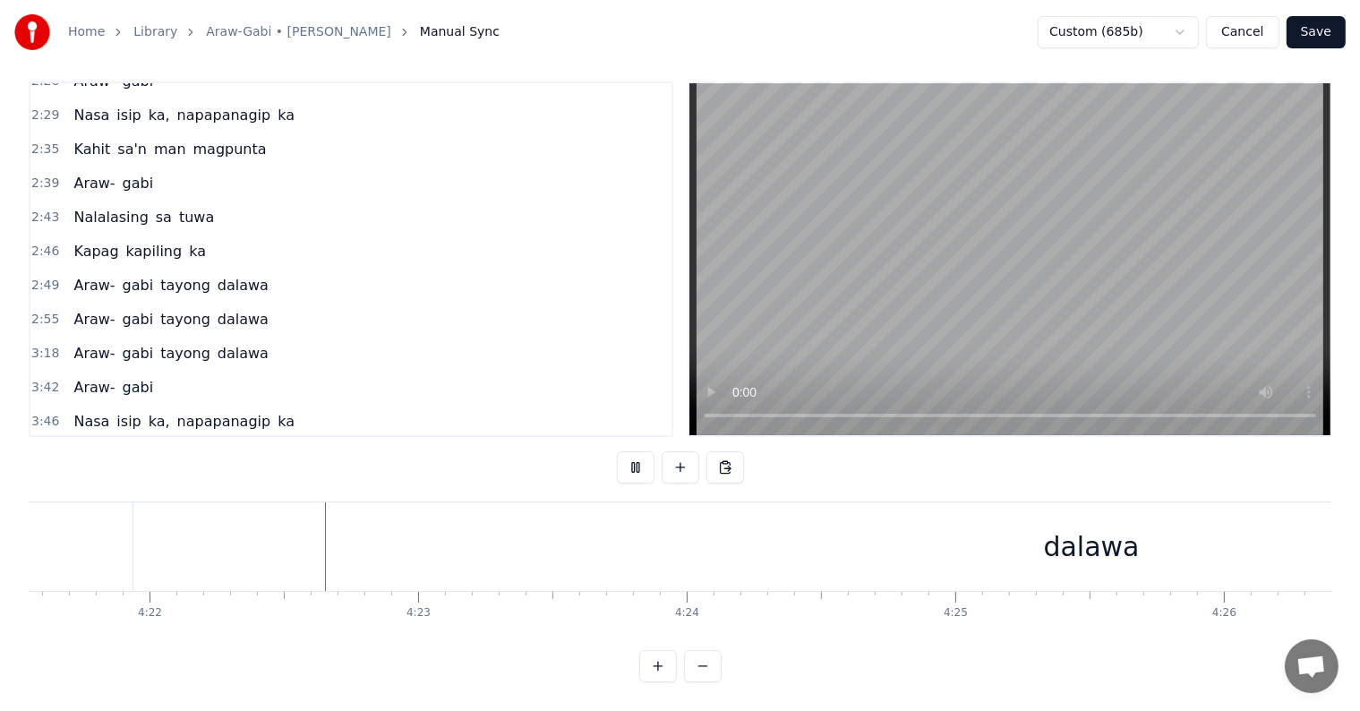
scroll to position [0, 70321]
click at [1317, 25] on button "Save" at bounding box center [1316, 32] width 59 height 32
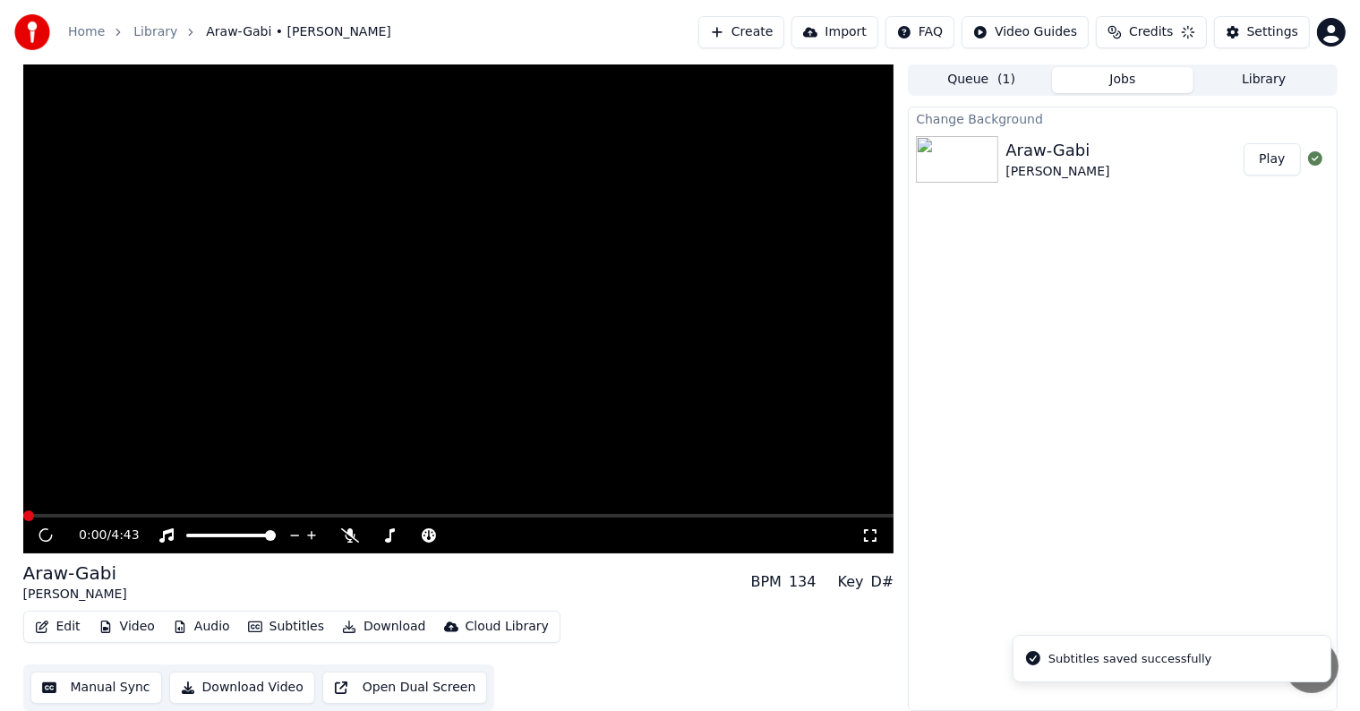
scroll to position [1, 0]
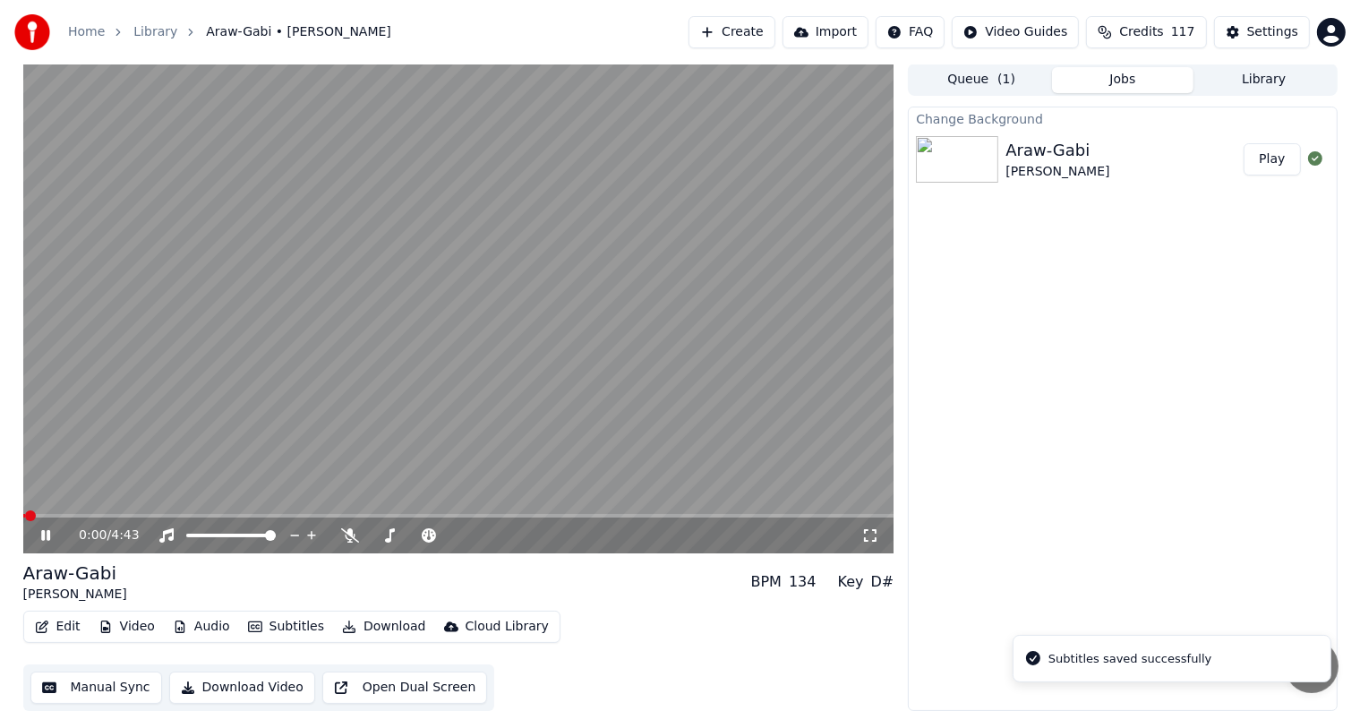
click at [370, 627] on button "Download" at bounding box center [384, 626] width 99 height 25
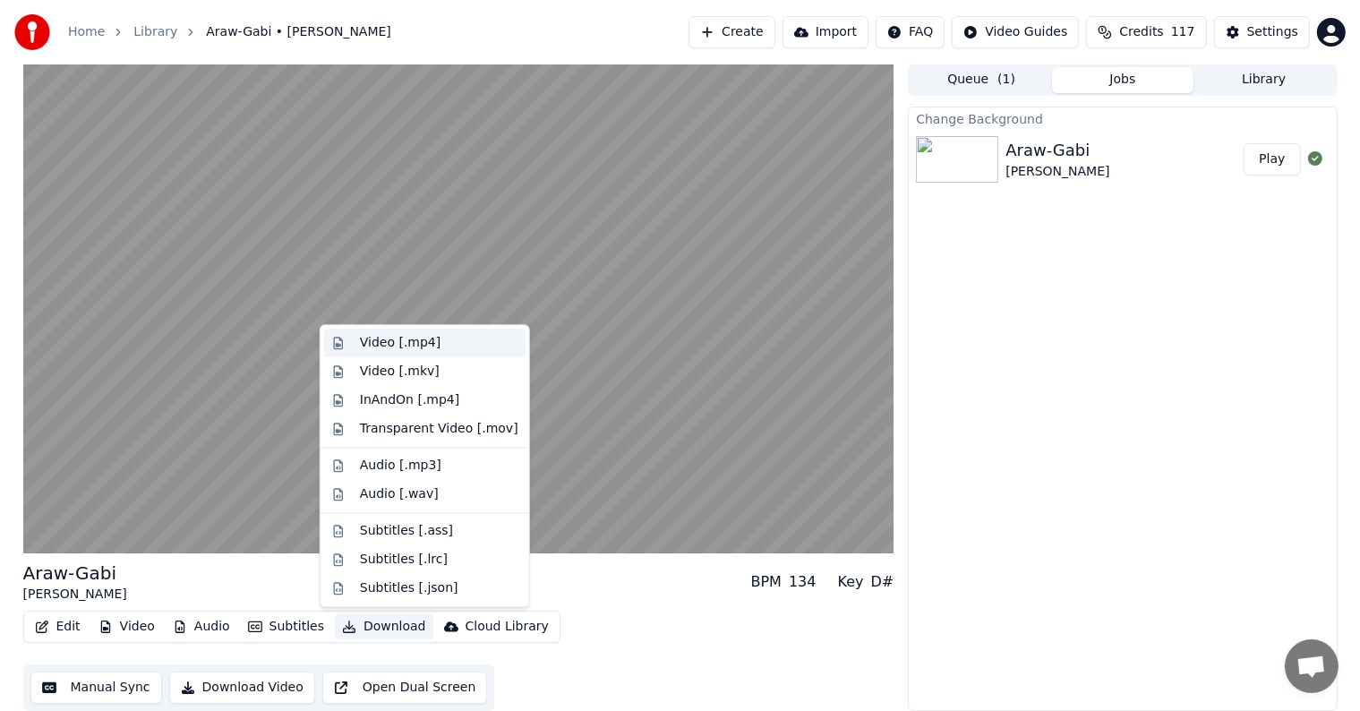
click at [405, 351] on div "Video [.mp4]" at bounding box center [400, 343] width 81 height 18
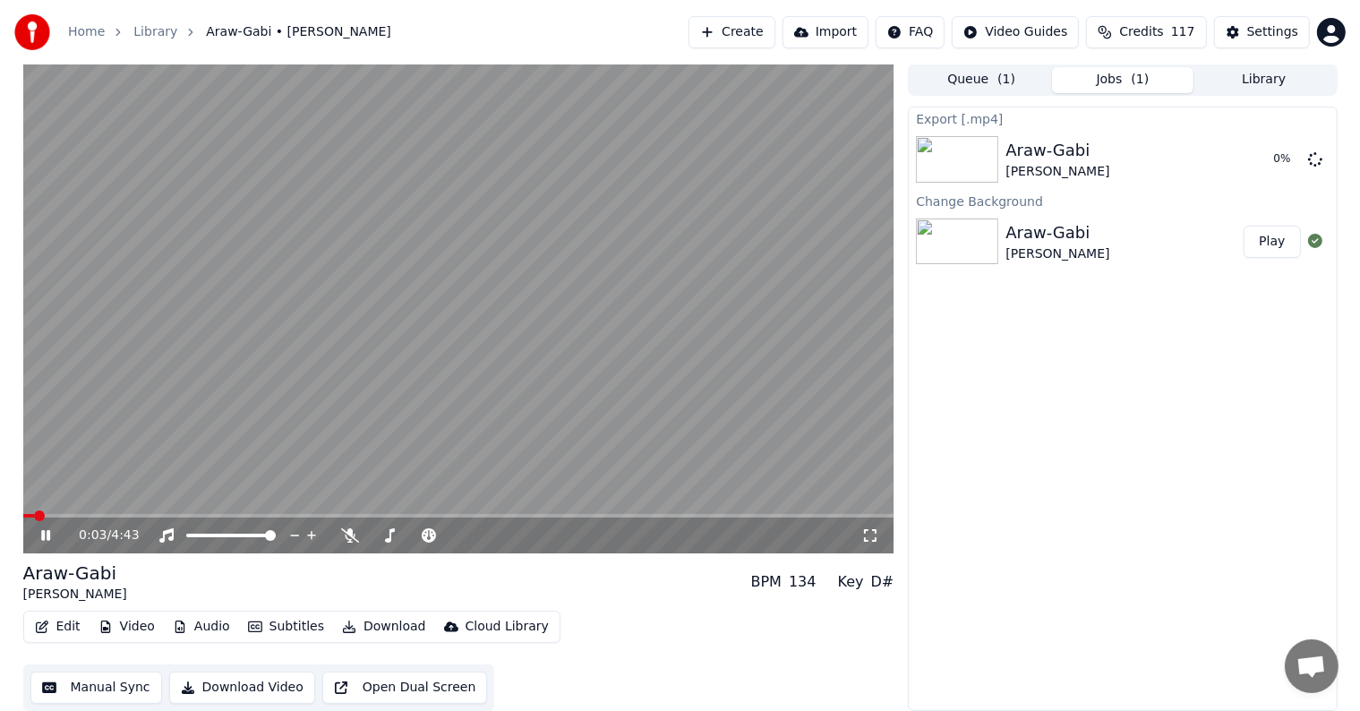
click at [45, 533] on icon at bounding box center [59, 535] width 42 height 14
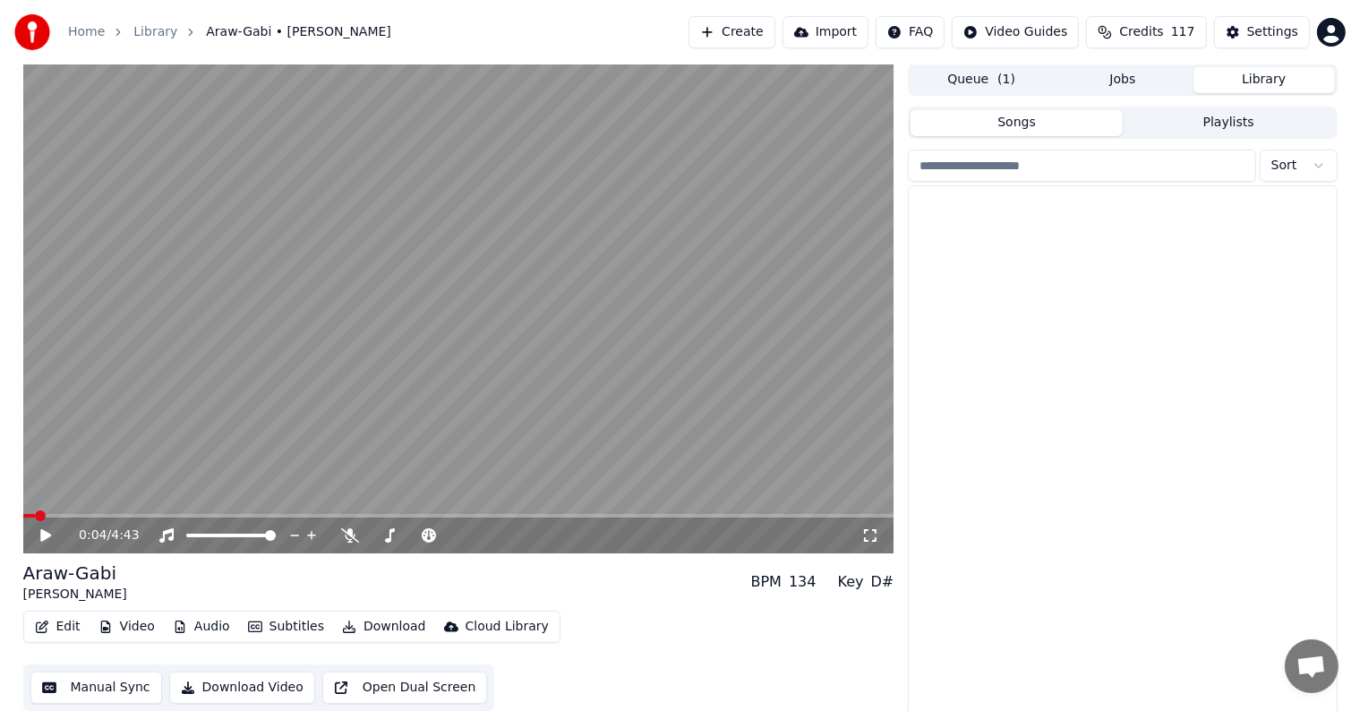
click at [1282, 73] on button "Library" at bounding box center [1264, 80] width 141 height 26
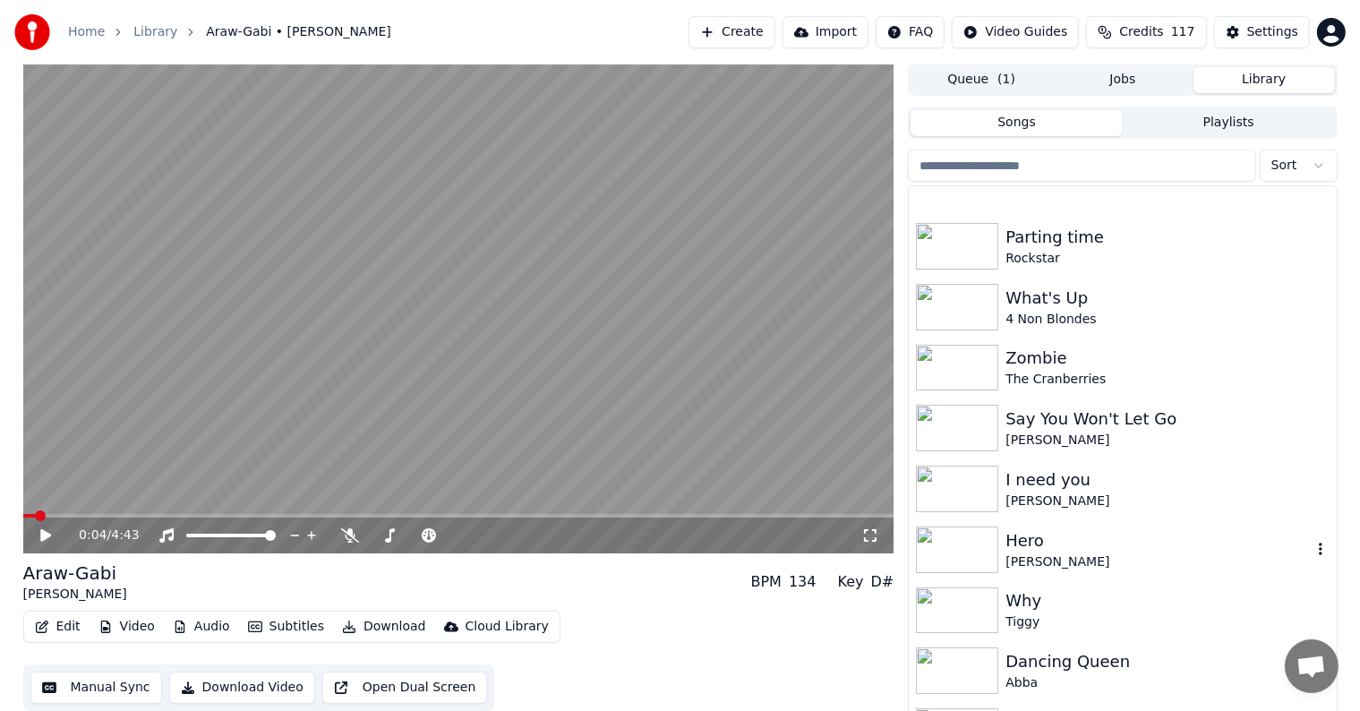
scroll to position [4939, 0]
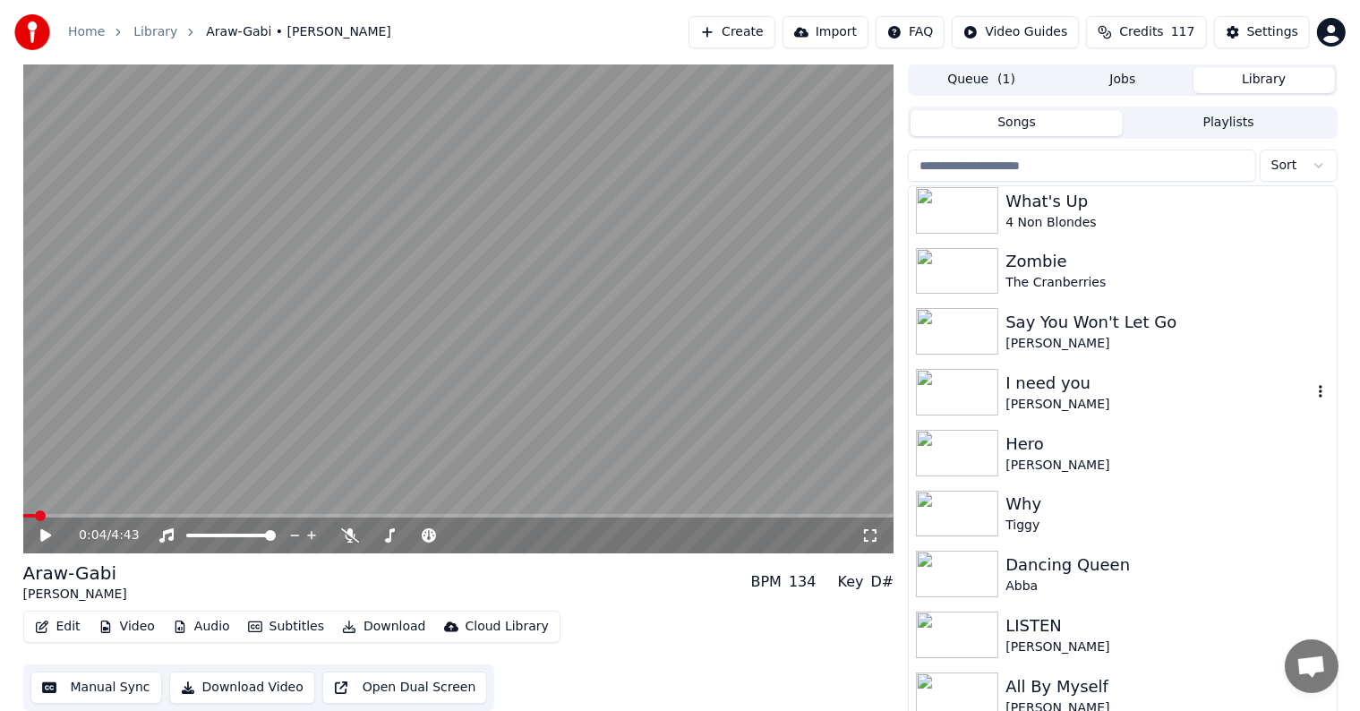
click at [1253, 396] on div "[PERSON_NAME]" at bounding box center [1158, 405] width 305 height 18
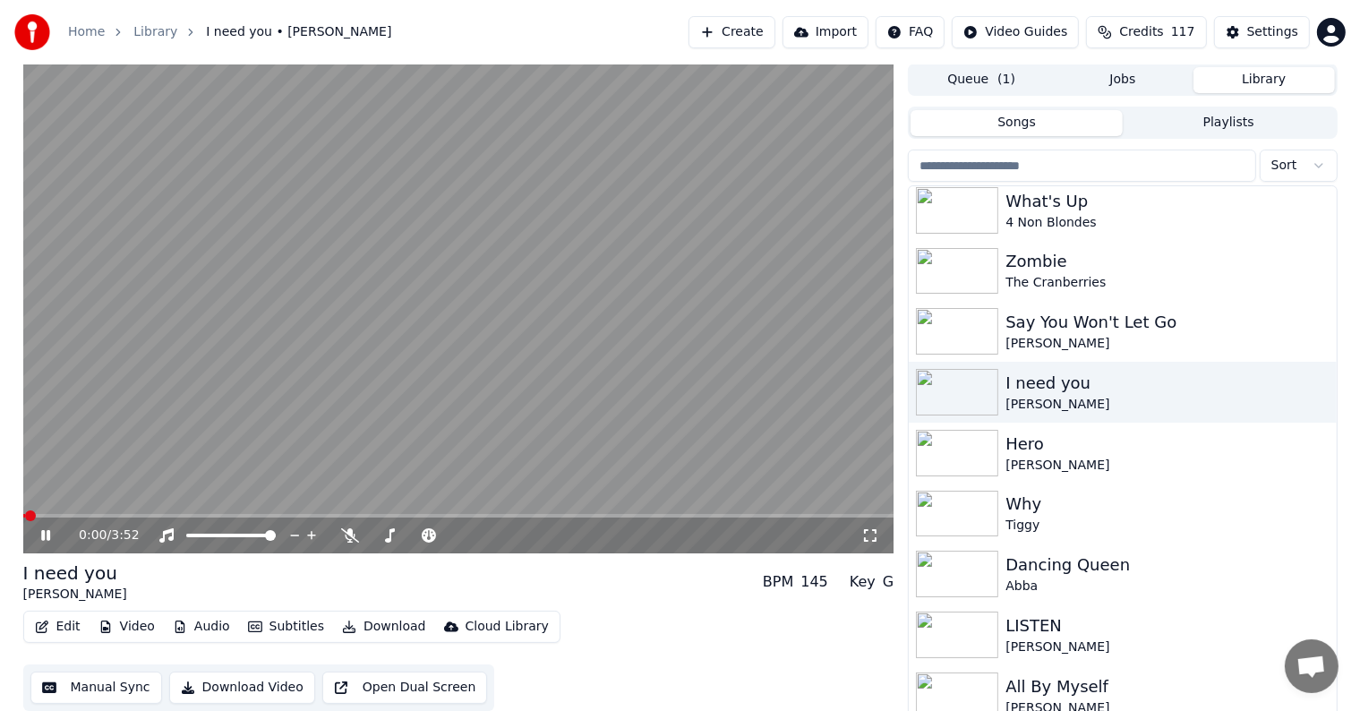
click at [413, 375] on video at bounding box center [458, 309] width 871 height 490
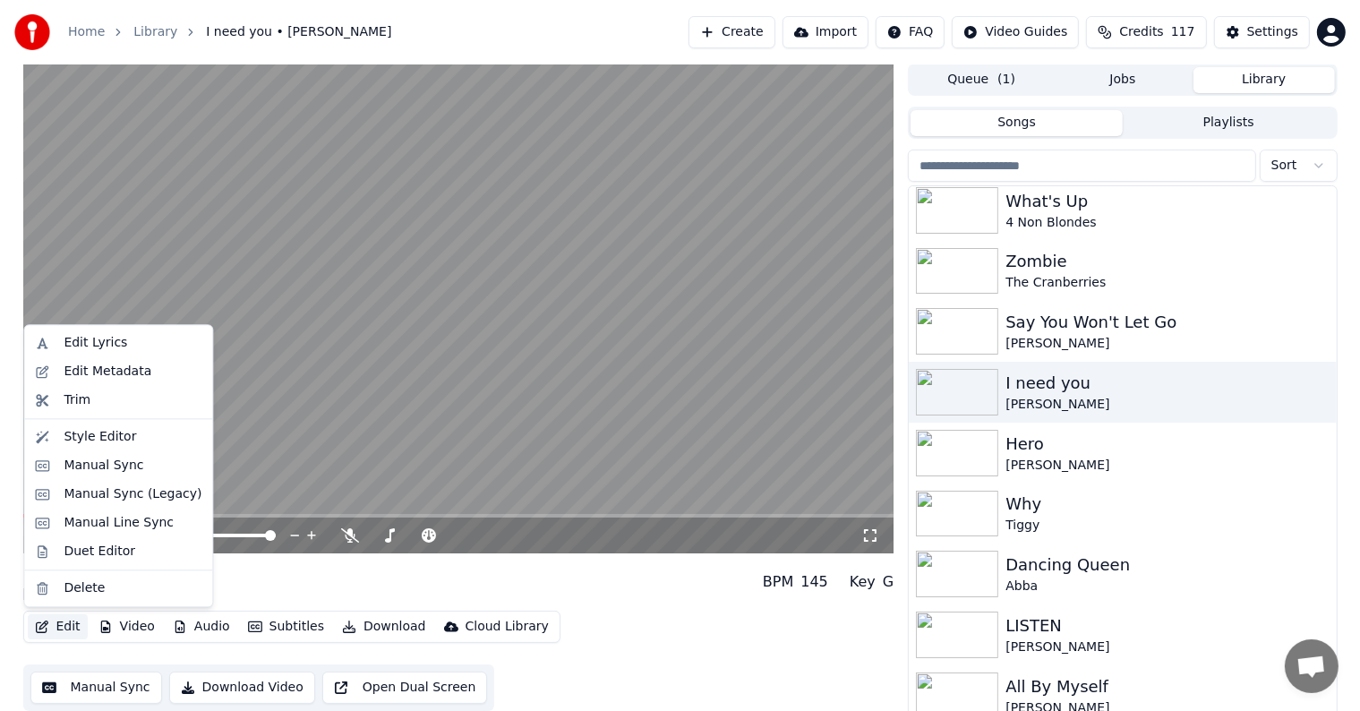
click at [68, 625] on button "Edit" at bounding box center [58, 626] width 60 height 25
click at [138, 372] on div "Edit Metadata" at bounding box center [108, 372] width 88 height 18
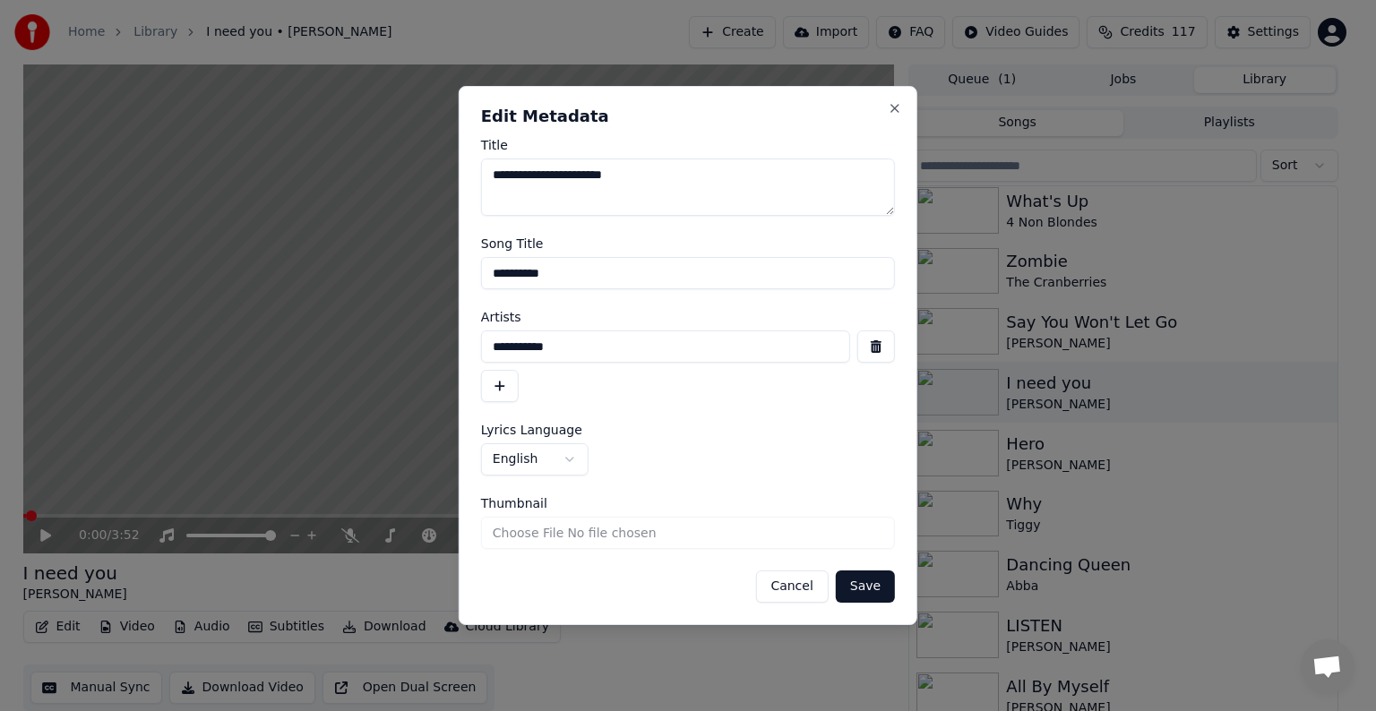
drag, startPoint x: 502, startPoint y: 275, endPoint x: 555, endPoint y: 272, distance: 53.8
click at [555, 272] on input "**********" at bounding box center [688, 273] width 414 height 32
type input "**********"
click at [836, 570] on button "Save" at bounding box center [865, 586] width 59 height 32
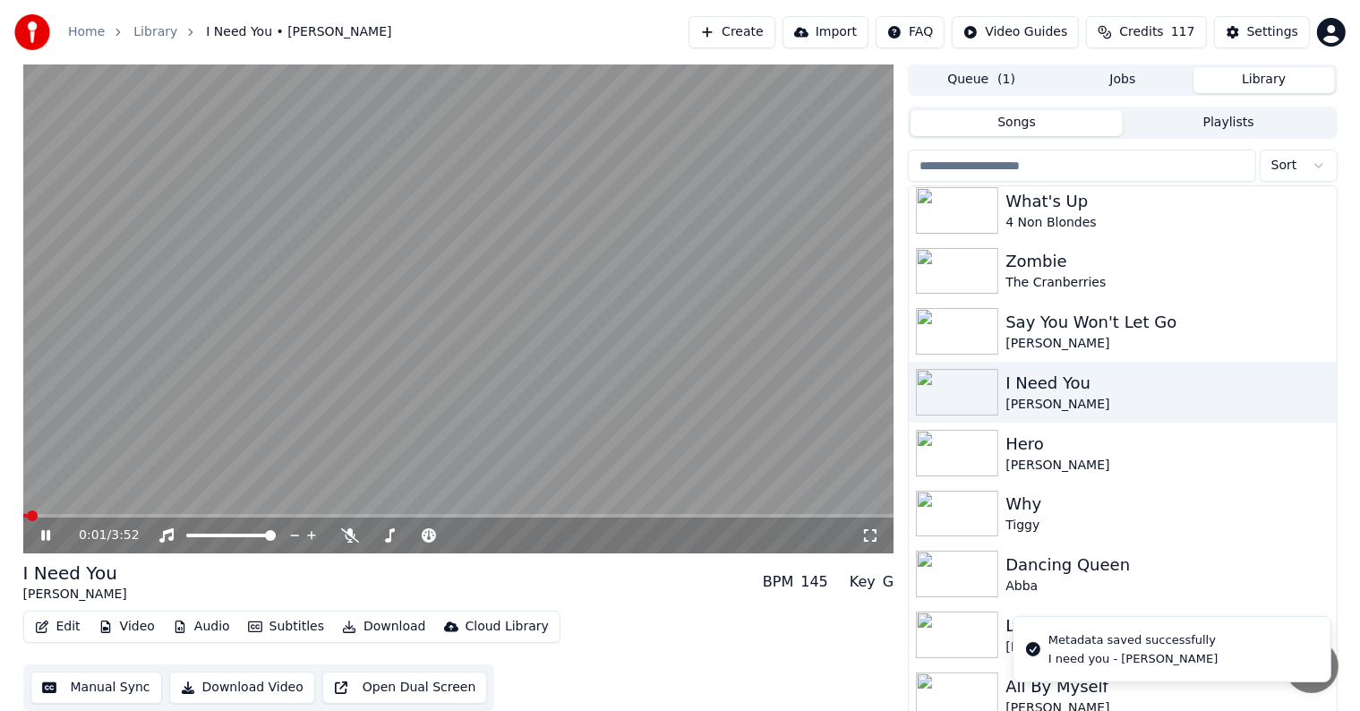
click at [437, 348] on video at bounding box center [458, 309] width 871 height 490
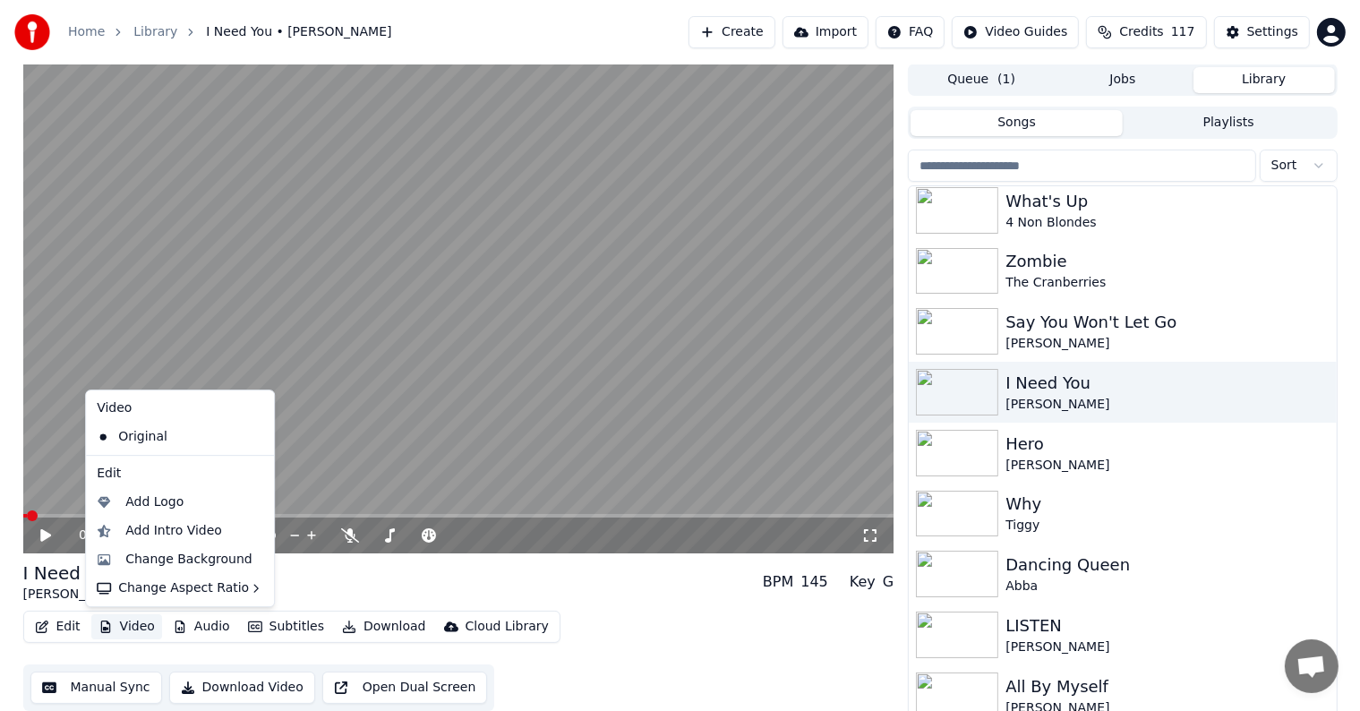
click at [126, 623] on button "Video" at bounding box center [126, 626] width 71 height 25
click at [175, 555] on div "Change Background" at bounding box center [188, 560] width 127 height 18
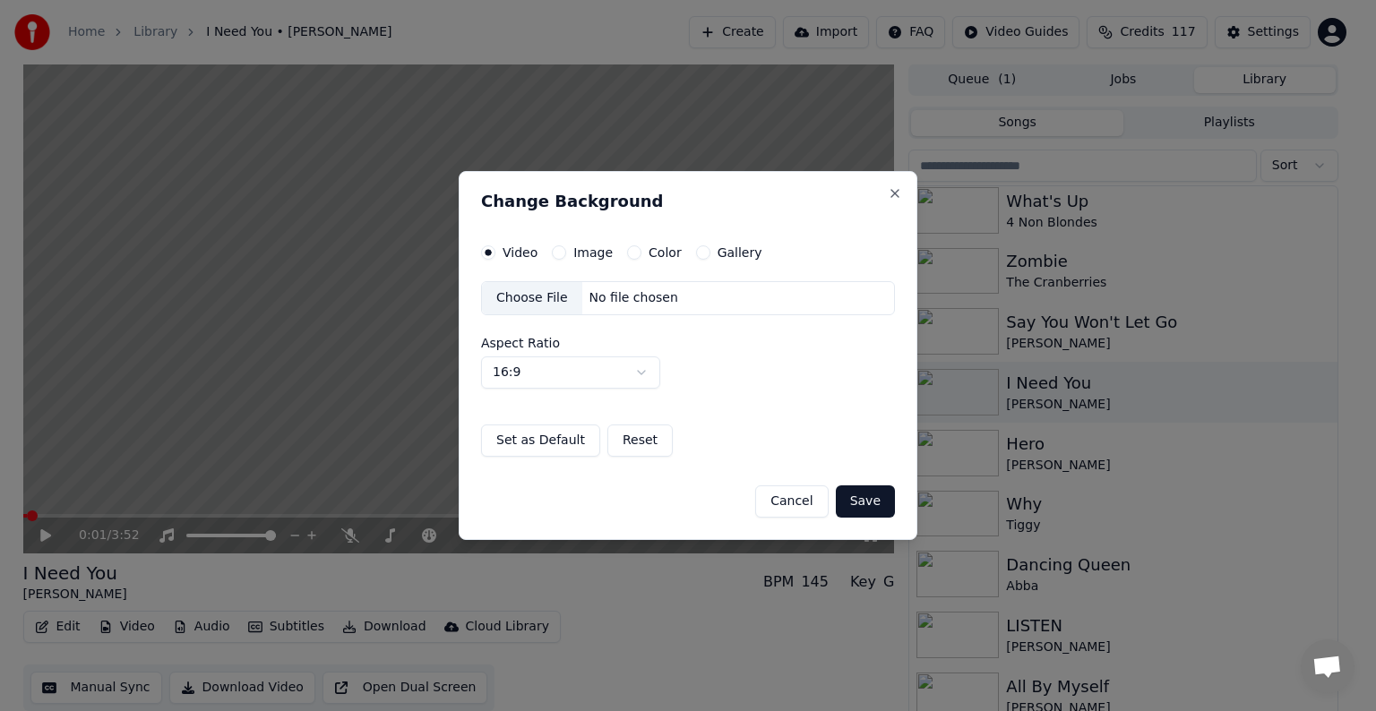
click at [561, 251] on button "Image" at bounding box center [559, 252] width 14 height 14
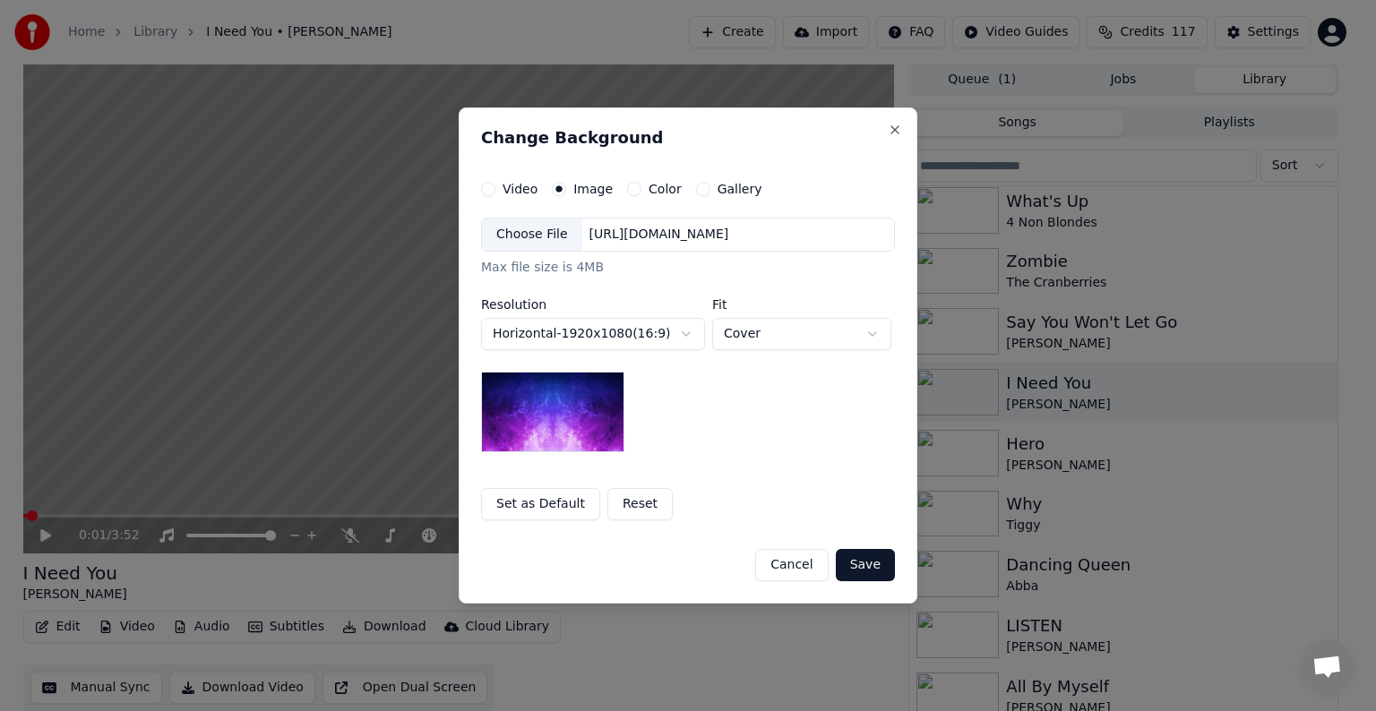
click at [527, 236] on div "Choose File" at bounding box center [532, 235] width 100 height 32
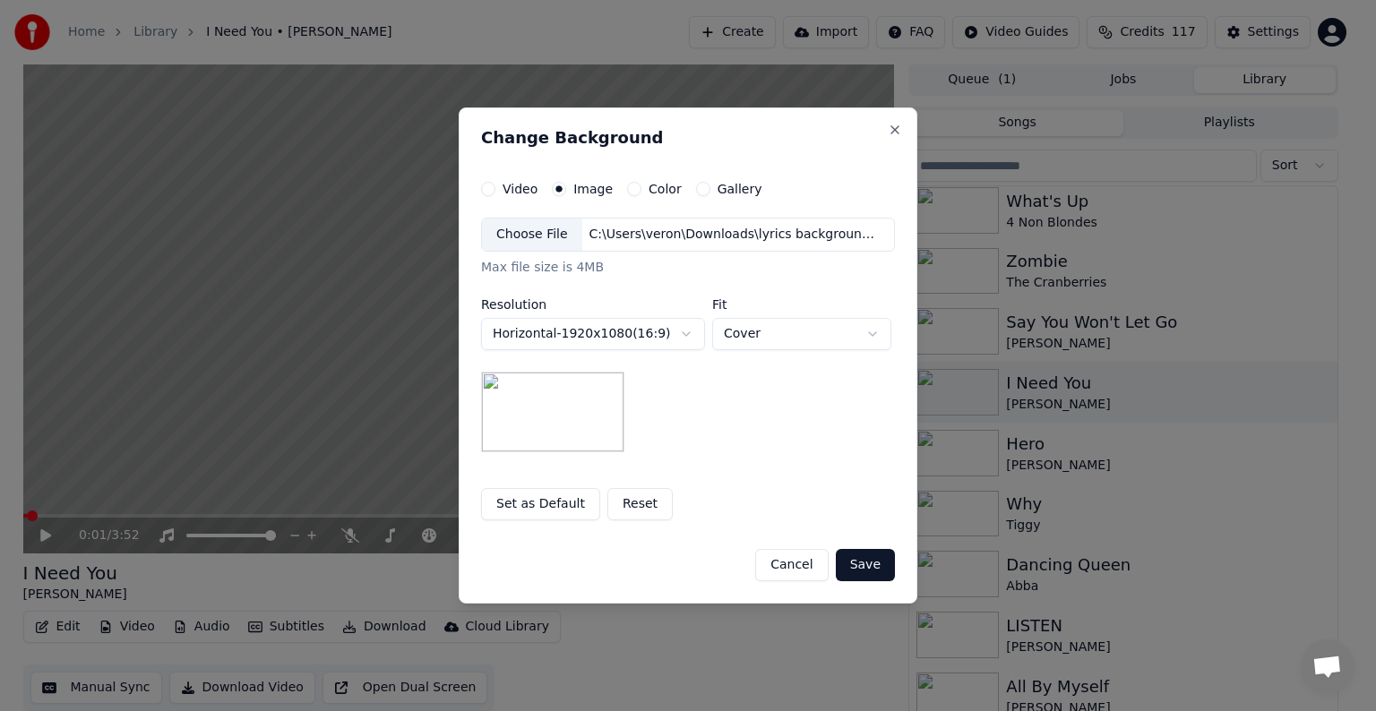
click at [887, 559] on button "Save" at bounding box center [865, 565] width 59 height 32
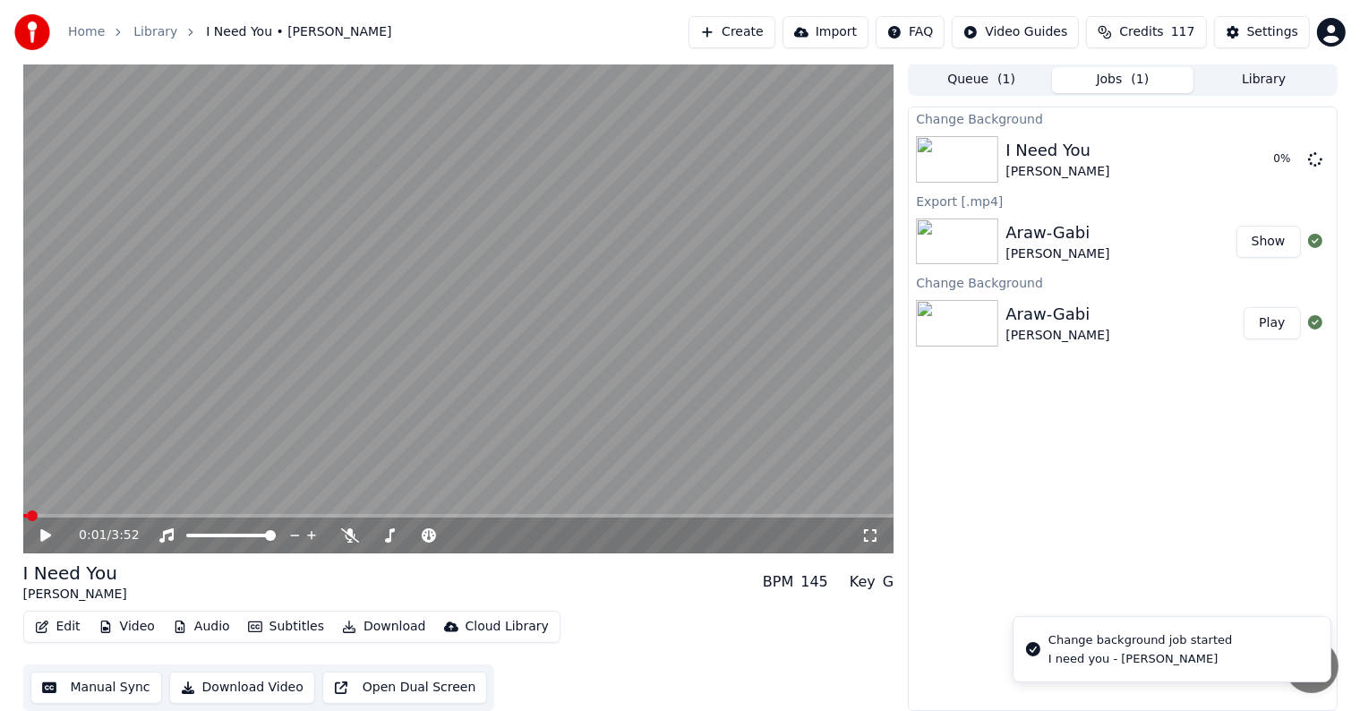
click at [524, 341] on video at bounding box center [458, 309] width 871 height 490
click at [1278, 159] on button "Play" at bounding box center [1272, 159] width 56 height 32
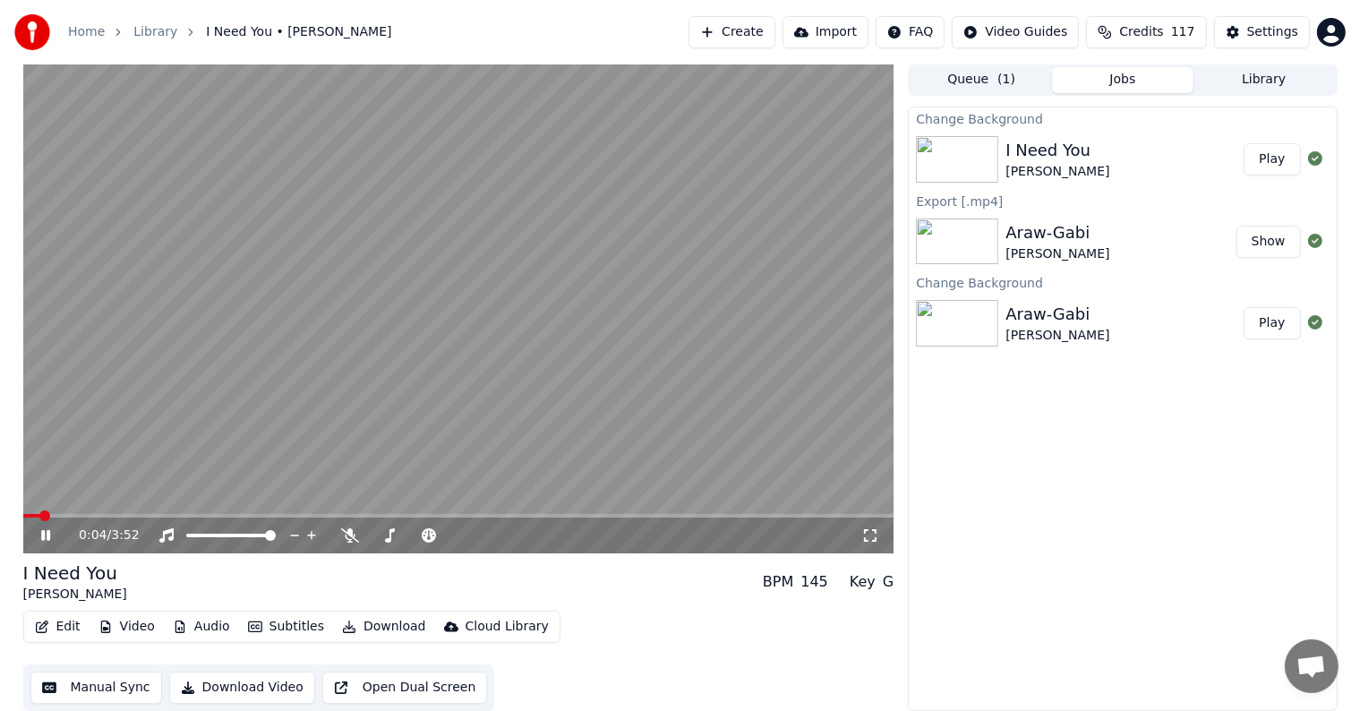
click at [424, 352] on video at bounding box center [458, 309] width 871 height 490
click at [79, 691] on button "Manual Sync" at bounding box center [96, 688] width 132 height 32
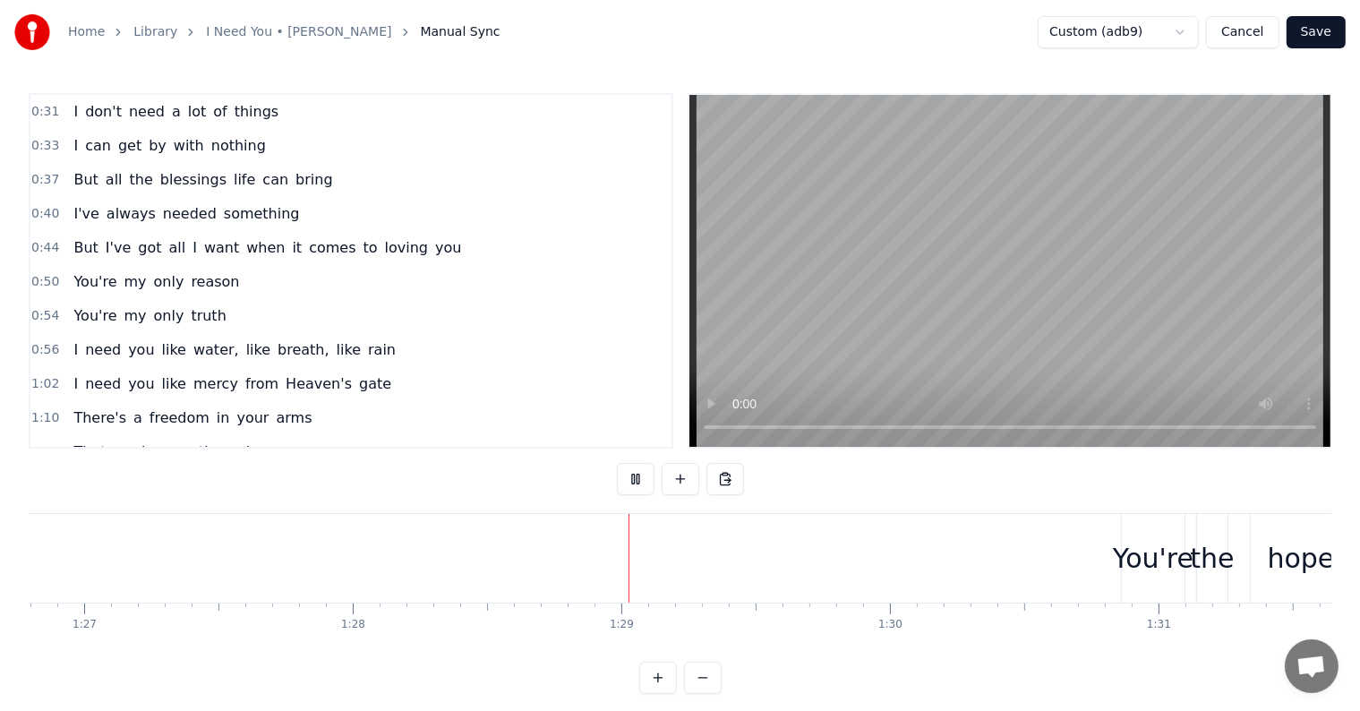
scroll to position [0, 23722]
click at [1315, 29] on button "Save" at bounding box center [1316, 32] width 59 height 32
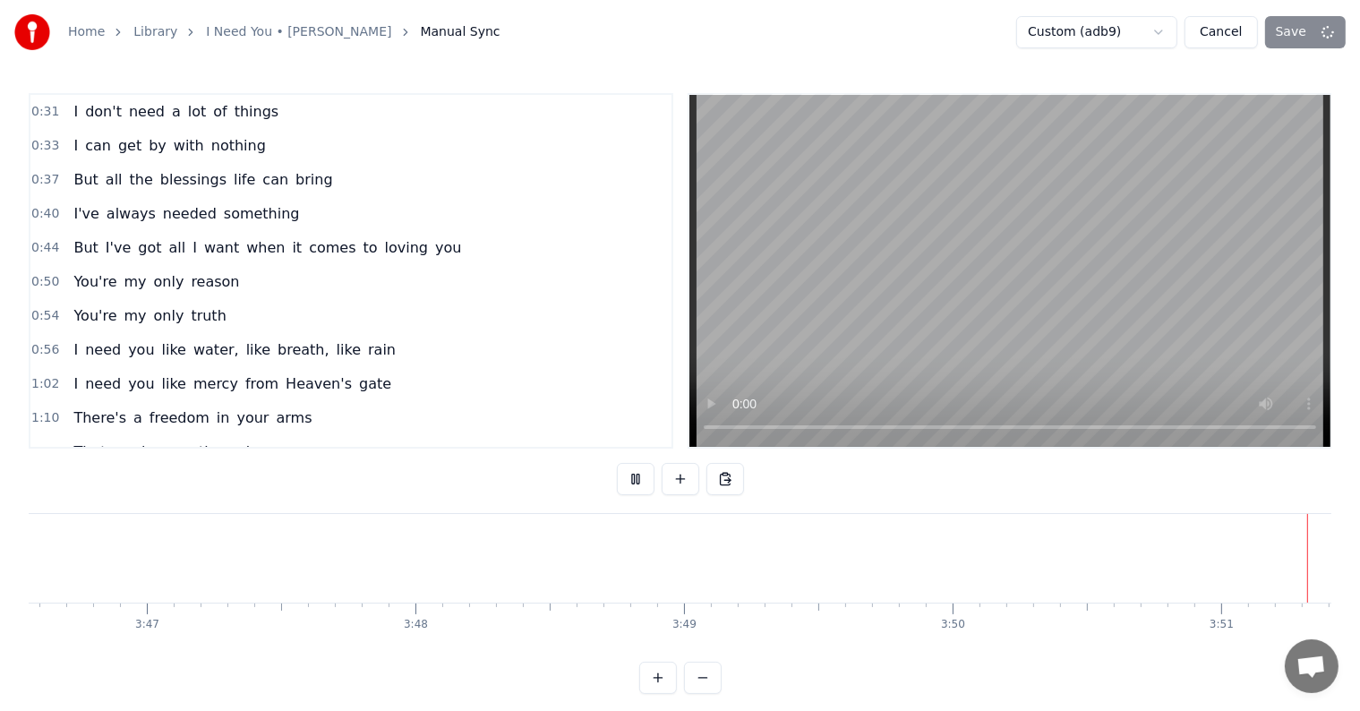
scroll to position [0, 61045]
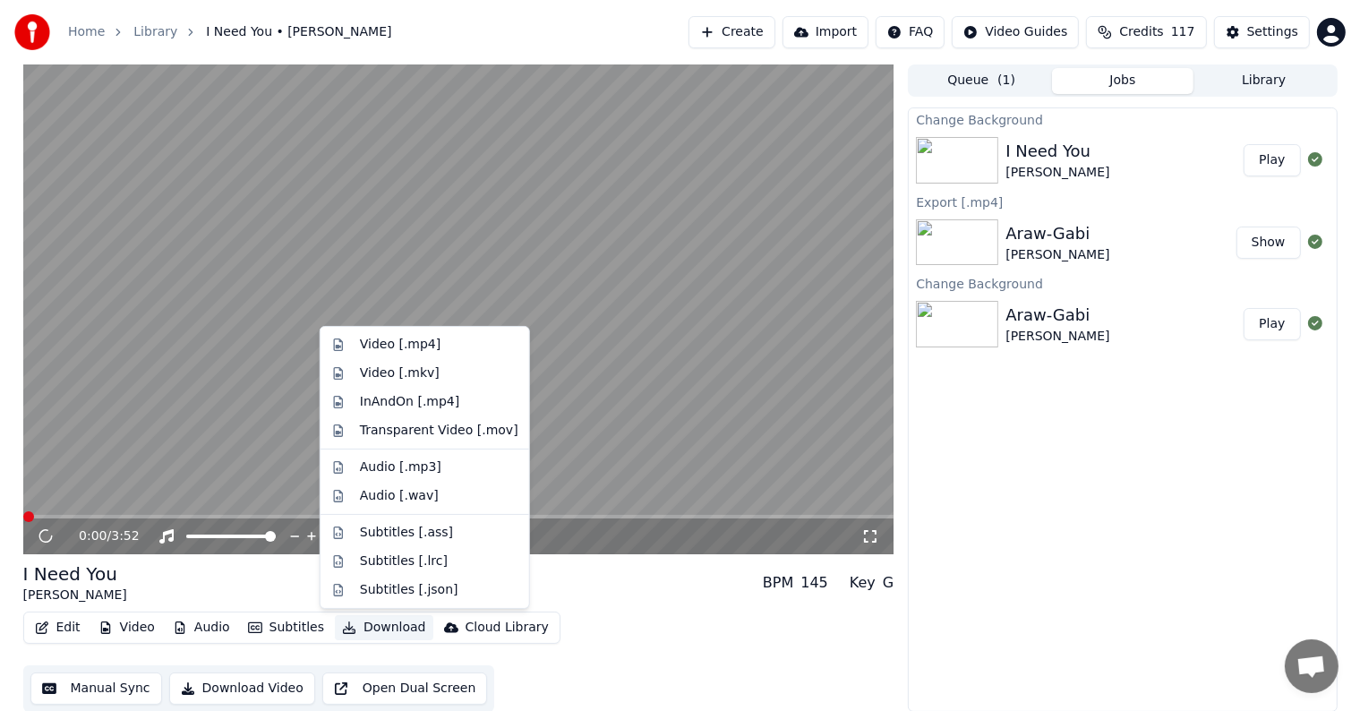
click at [379, 627] on button "Download" at bounding box center [384, 627] width 99 height 25
click at [390, 345] on div "Video [.mp4]" at bounding box center [400, 345] width 81 height 18
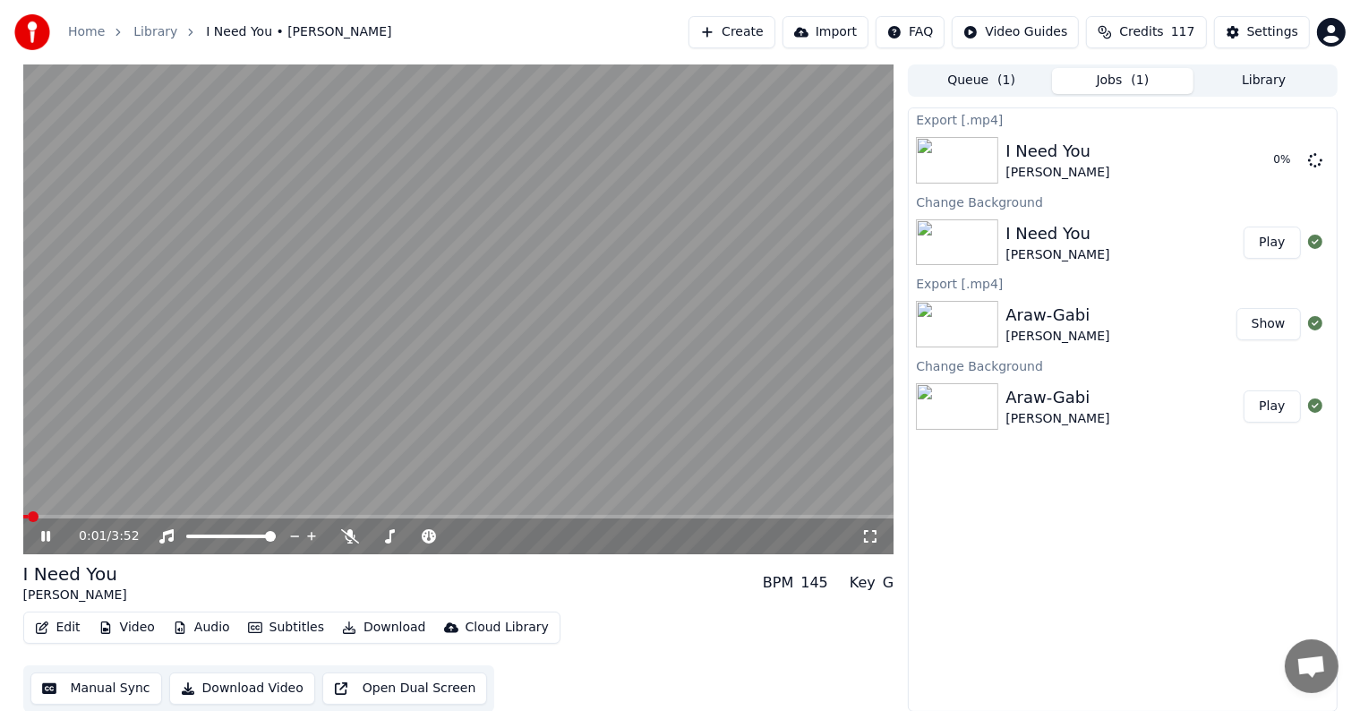
click at [45, 534] on icon at bounding box center [59, 536] width 42 height 14
click at [1285, 82] on button "Library" at bounding box center [1264, 81] width 141 height 26
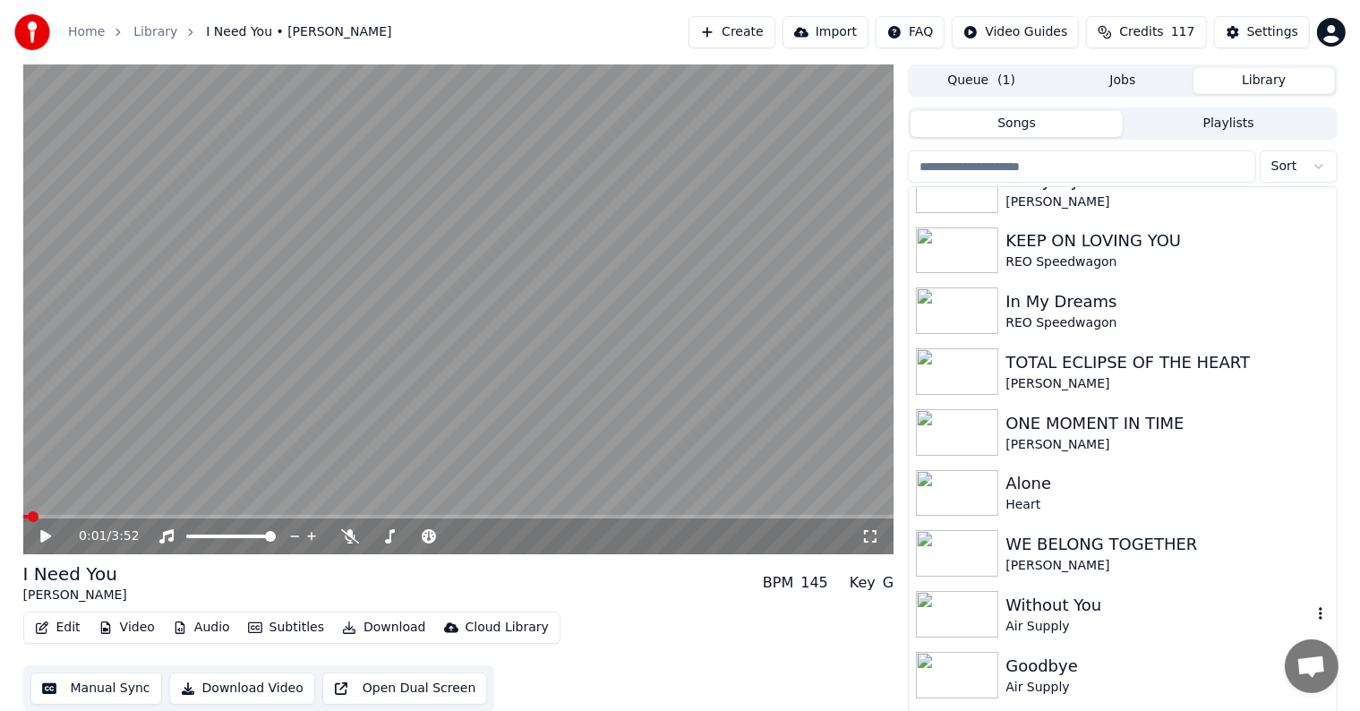
scroll to position [5477, 0]
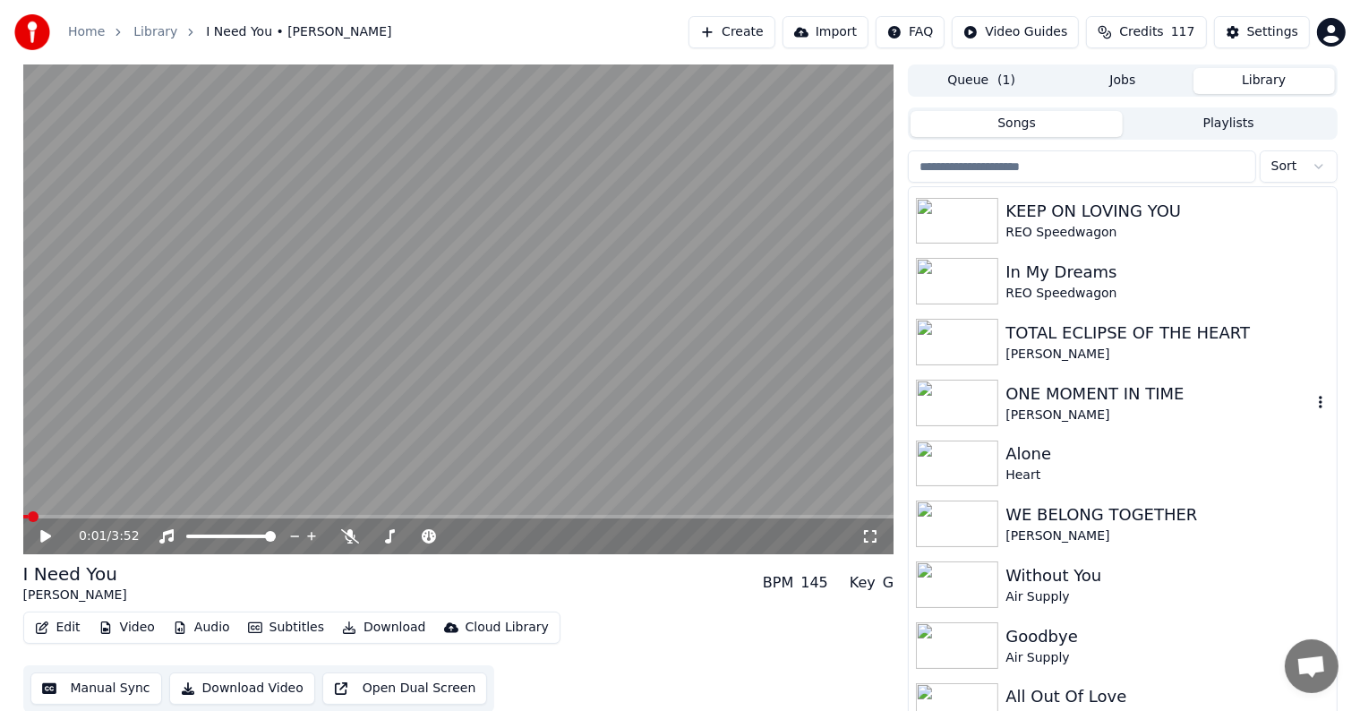
click at [1174, 407] on div "[PERSON_NAME]" at bounding box center [1158, 416] width 305 height 18
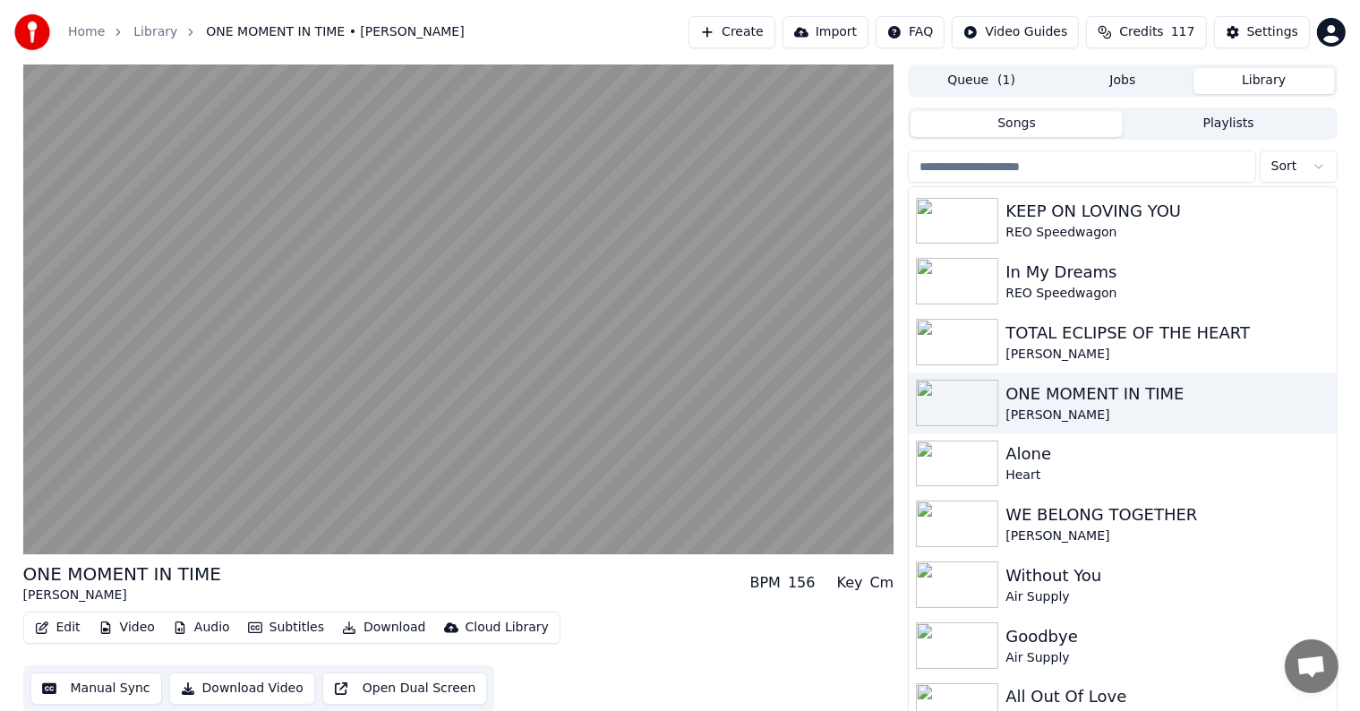
click at [49, 622] on button "Edit" at bounding box center [58, 627] width 60 height 25
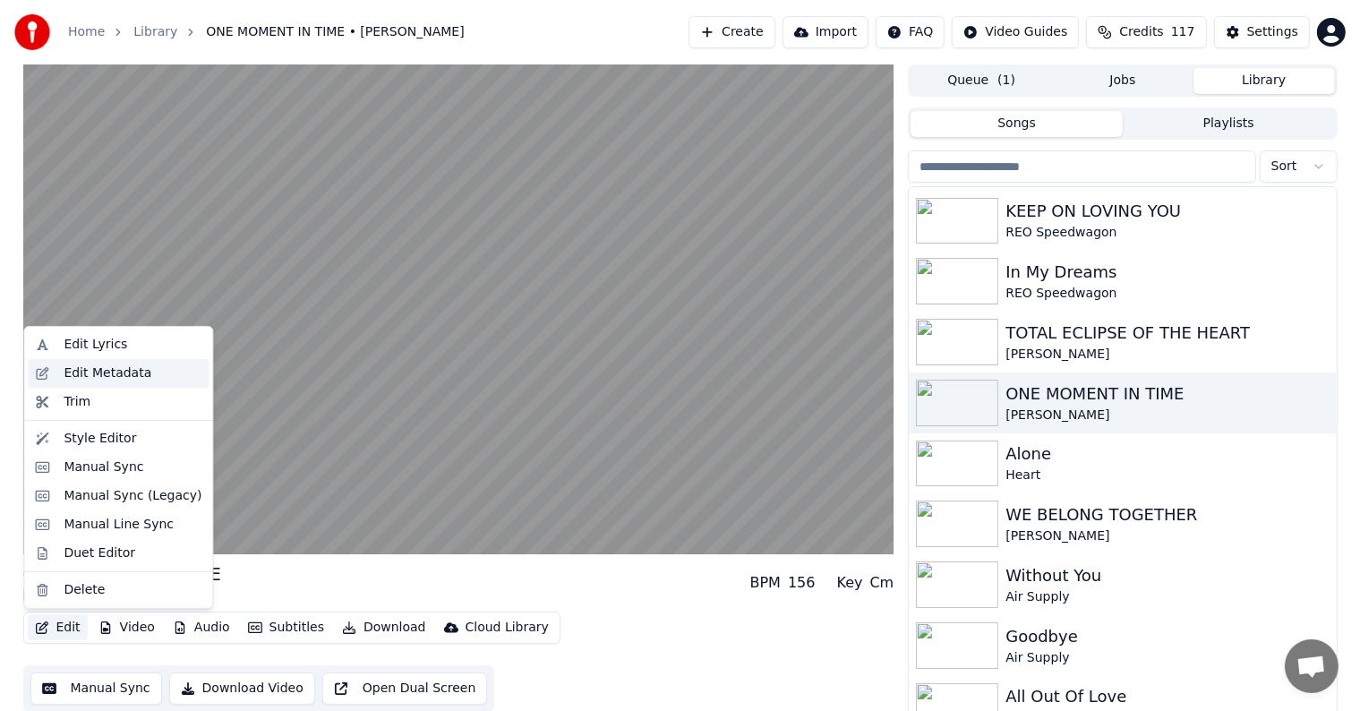
click at [100, 364] on div "Edit Metadata" at bounding box center [108, 373] width 88 height 18
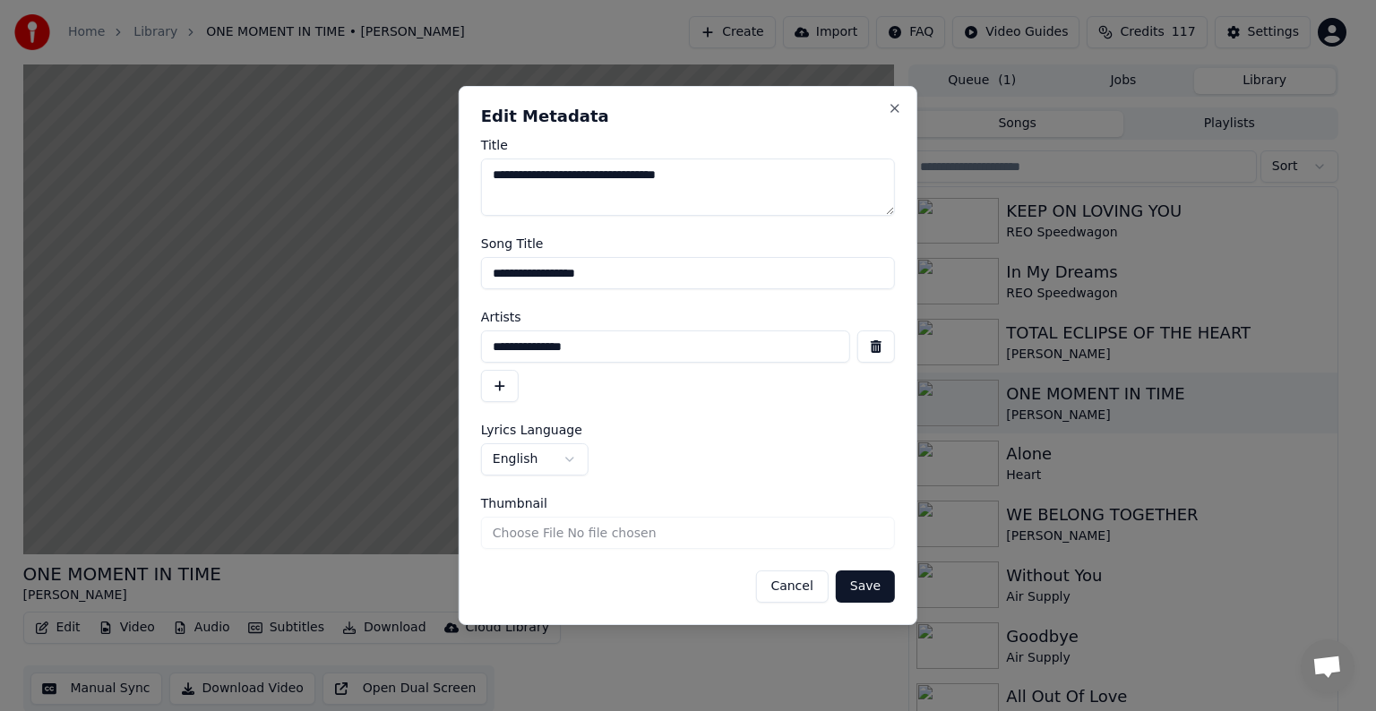
drag, startPoint x: 502, startPoint y: 272, endPoint x: 703, endPoint y: 260, distance: 201.0
click at [703, 266] on input "**********" at bounding box center [688, 273] width 414 height 32
type input "**********"
click at [836, 570] on button "Save" at bounding box center [865, 586] width 59 height 32
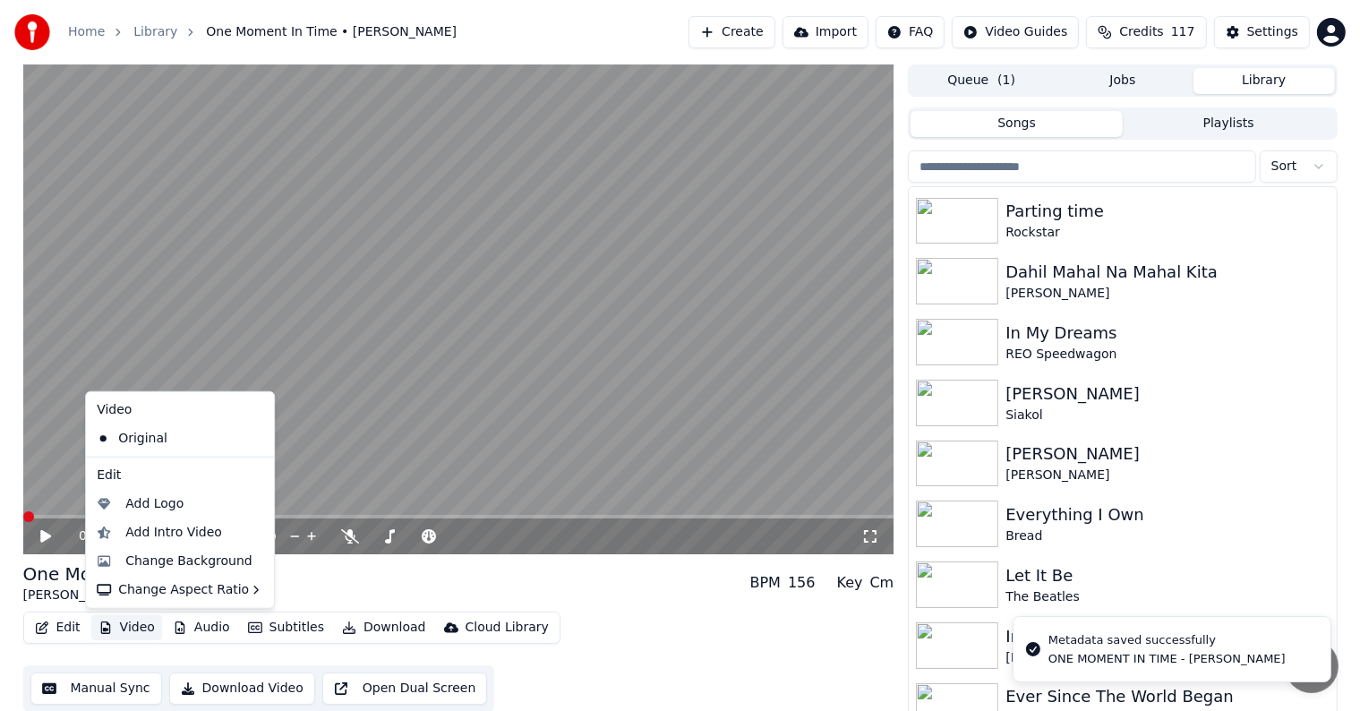
click at [121, 627] on button "Video" at bounding box center [126, 627] width 71 height 25
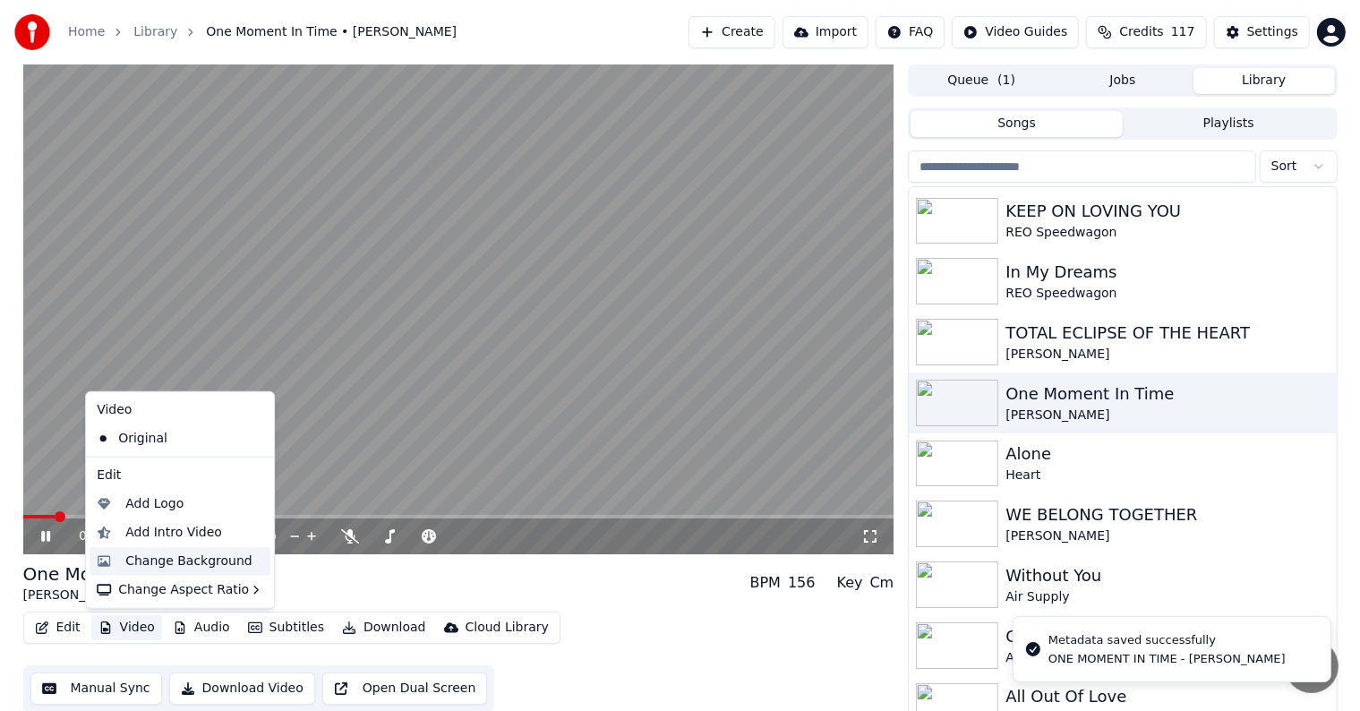
click at [172, 560] on div "Change Background" at bounding box center [188, 562] width 127 height 18
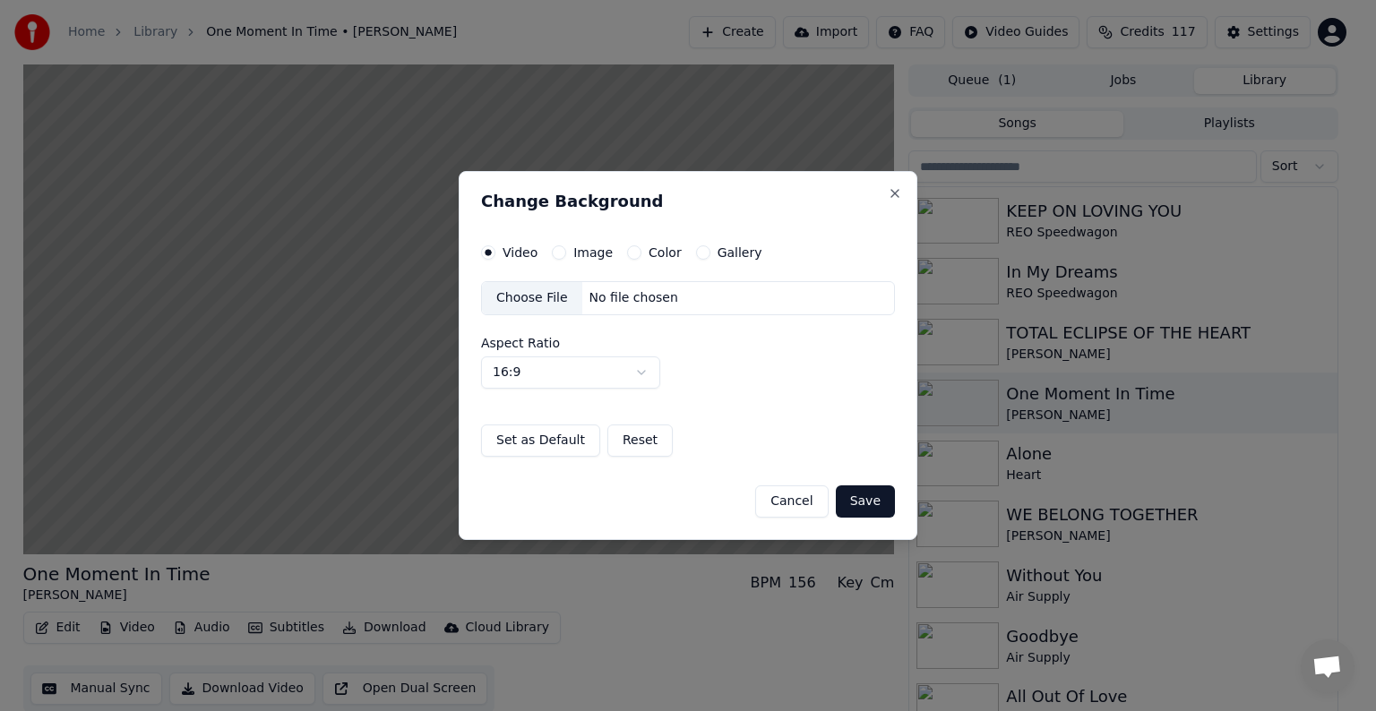
click at [557, 251] on button "Image" at bounding box center [559, 252] width 14 height 14
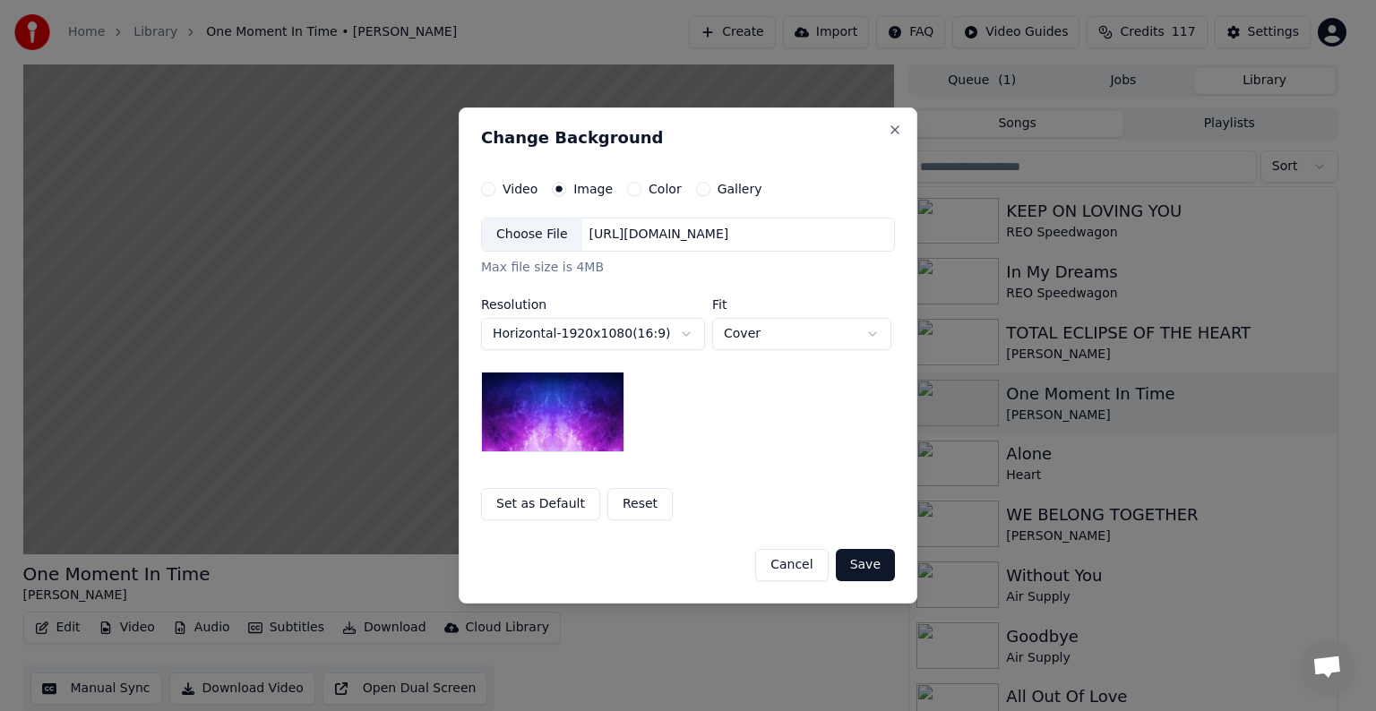
click at [547, 229] on div "Choose File" at bounding box center [532, 235] width 100 height 32
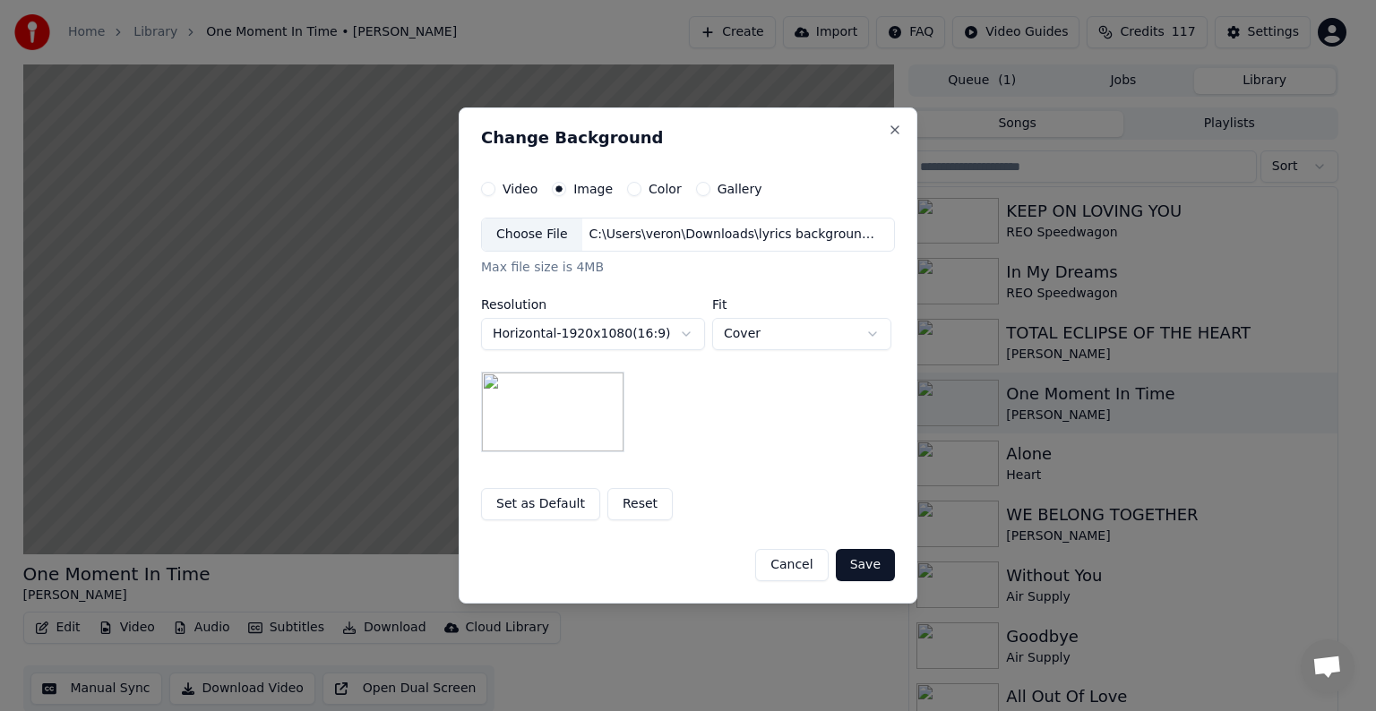
click at [865, 577] on button "Save" at bounding box center [865, 565] width 59 height 32
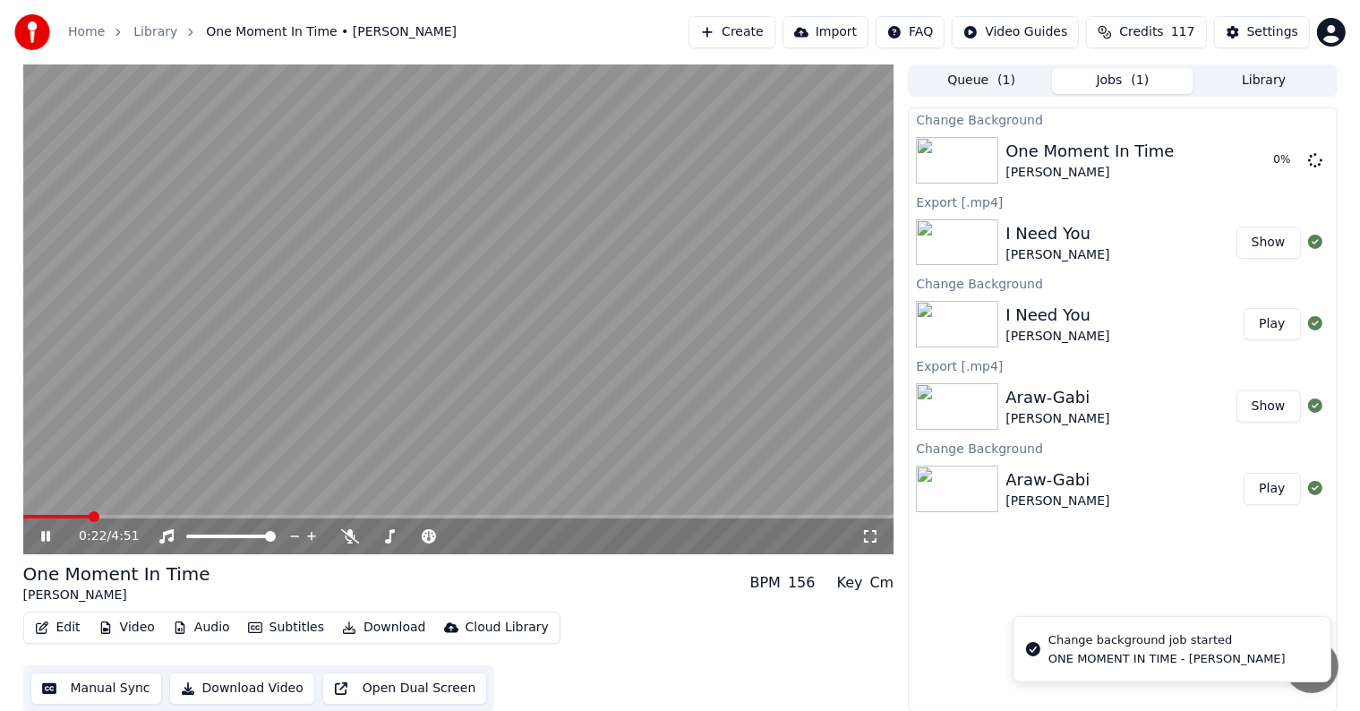
click at [426, 297] on video at bounding box center [458, 309] width 871 height 490
